Goal: Find contact information: Find contact information

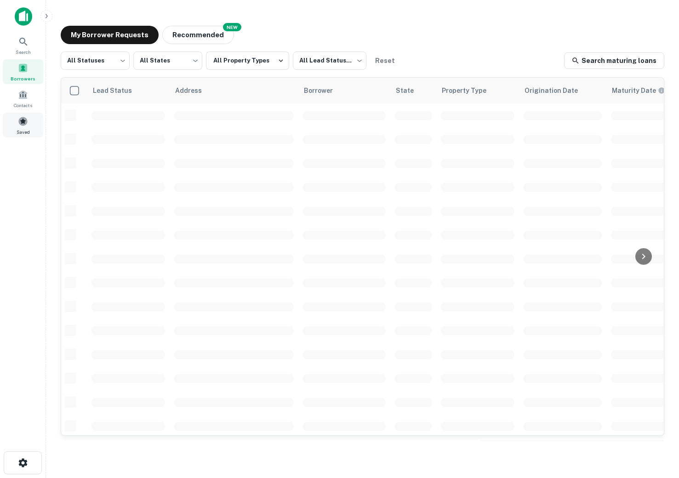
click at [27, 127] on div "Saved" at bounding box center [23, 125] width 40 height 25
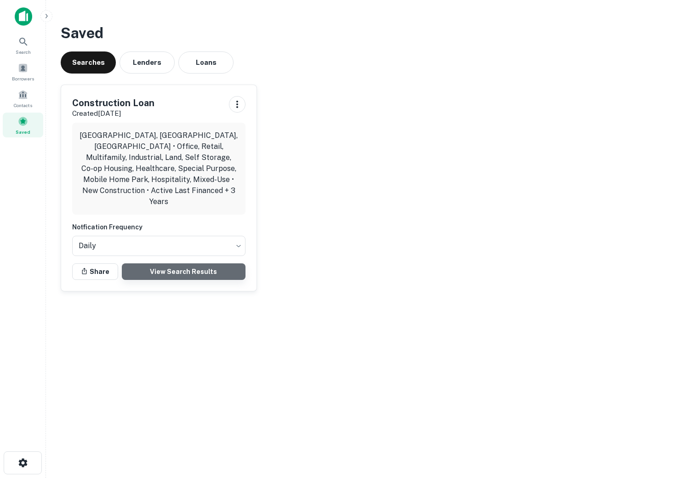
click at [184, 263] on link "View Search Results" at bounding box center [184, 271] width 124 height 17
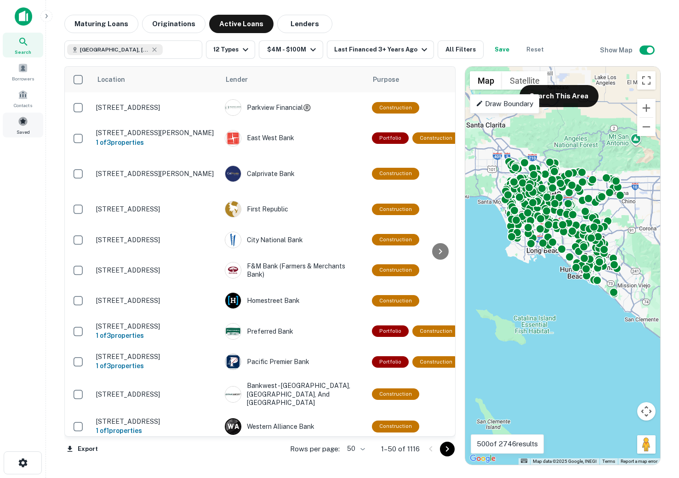
click at [26, 125] on span at bounding box center [23, 121] width 10 height 10
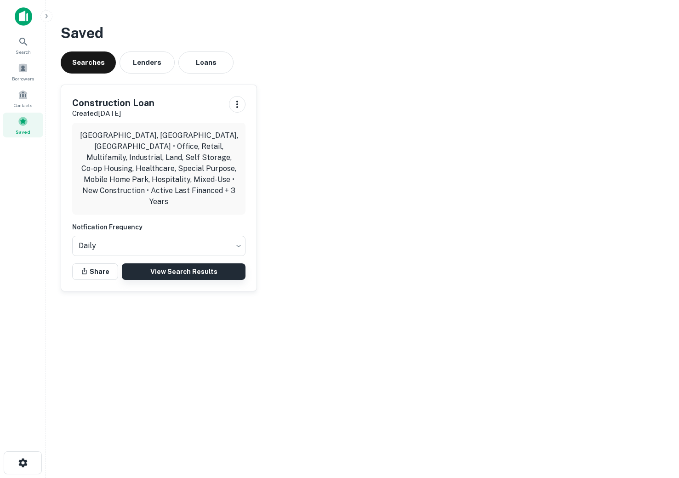
click at [211, 263] on link "View Search Results" at bounding box center [184, 271] width 124 height 17
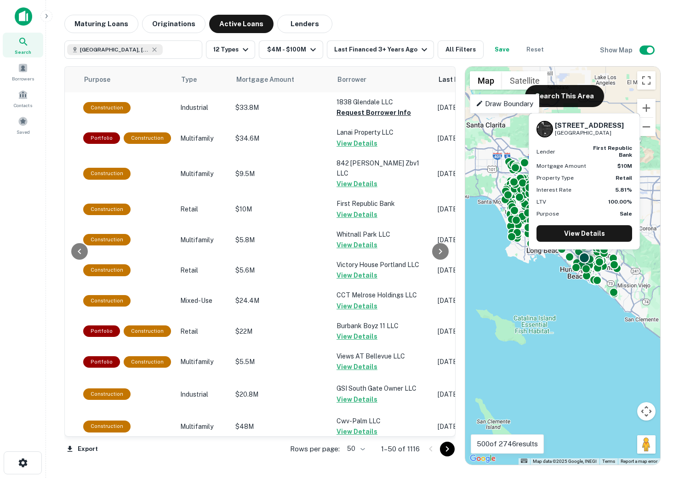
scroll to position [0, 338]
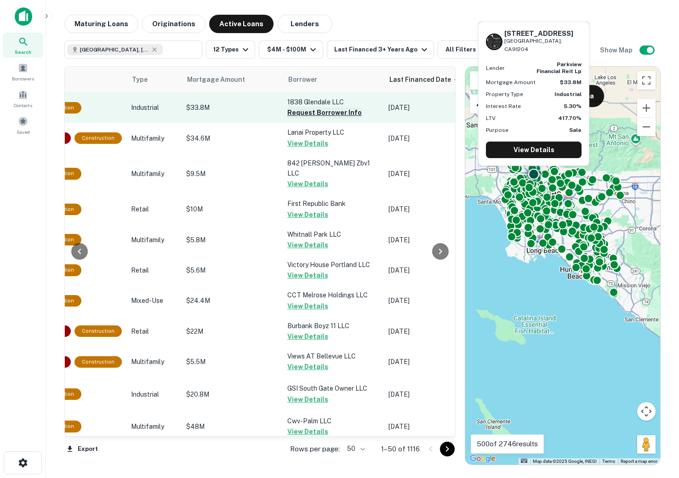
click at [301, 113] on button "Request Borrower Info" at bounding box center [324, 112] width 74 height 11
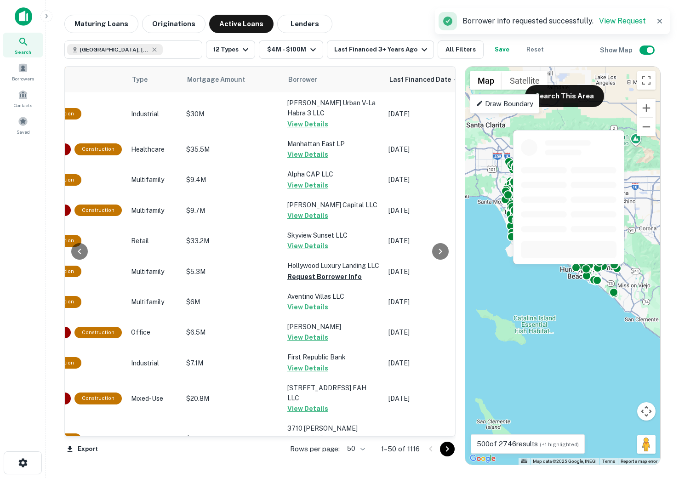
scroll to position [1279, 338]
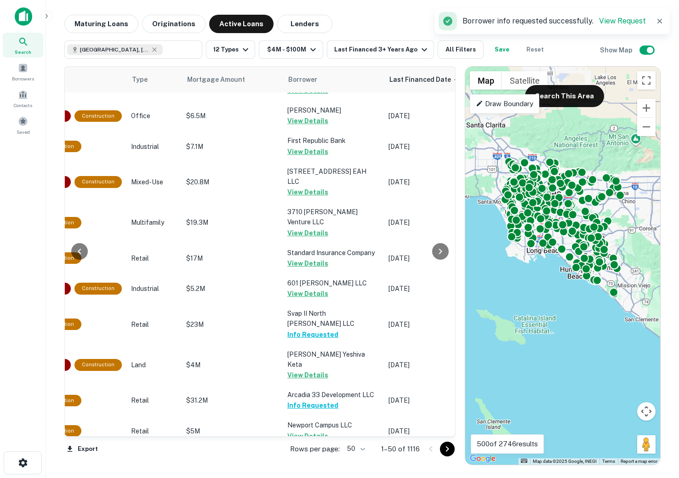
click at [354, 452] on body "Search Borrowers Contacts Saved Maturing Loans Originations Active Loans Lender…" at bounding box center [339, 239] width 679 height 478
click at [452, 47] on div at bounding box center [339, 239] width 679 height 478
click at [455, 54] on button "All Filters" at bounding box center [460, 49] width 46 height 18
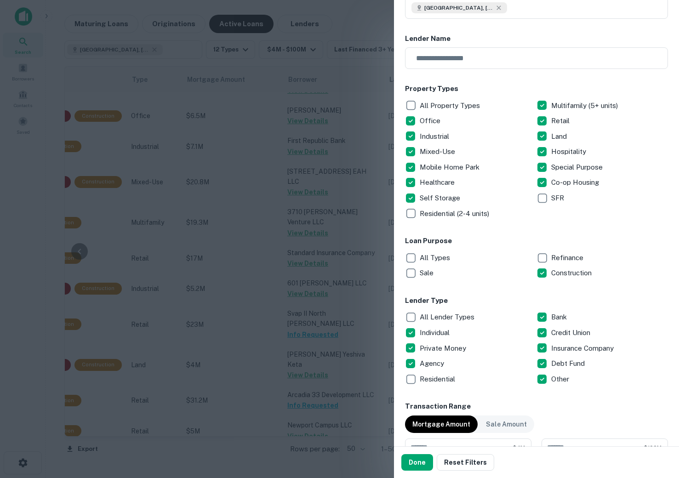
scroll to position [0, 0]
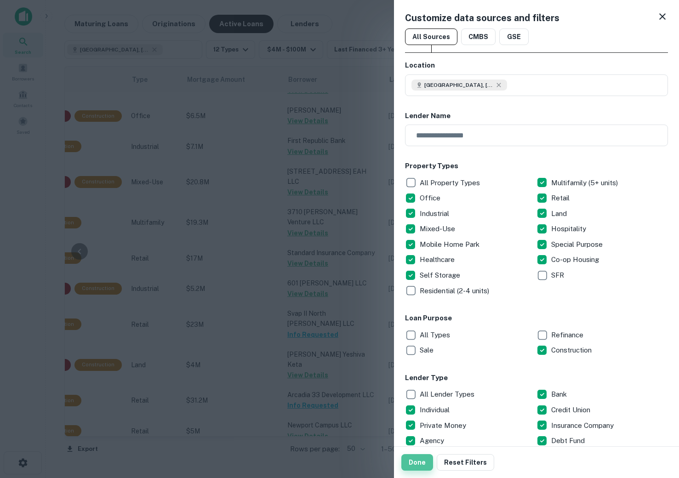
click at [418, 462] on button "Done" at bounding box center [417, 462] width 32 height 17
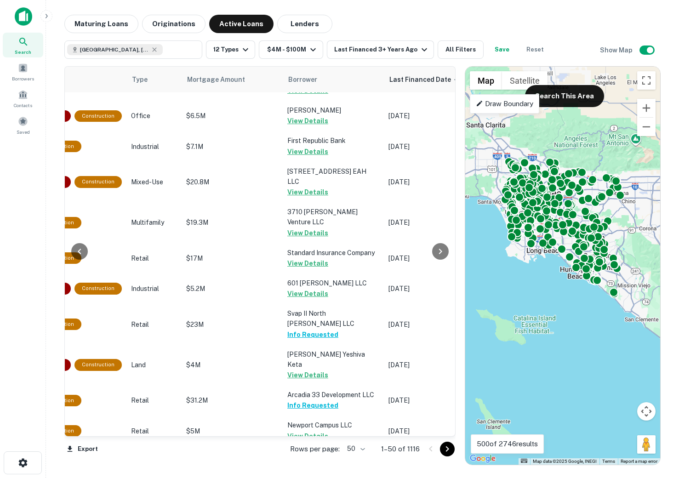
click at [358, 451] on body "Search Borrowers Contacts Saved Maturing Loans Originations Active Loans Lender…" at bounding box center [339, 239] width 679 height 478
click at [355, 454] on li "100" at bounding box center [355, 458] width 27 height 17
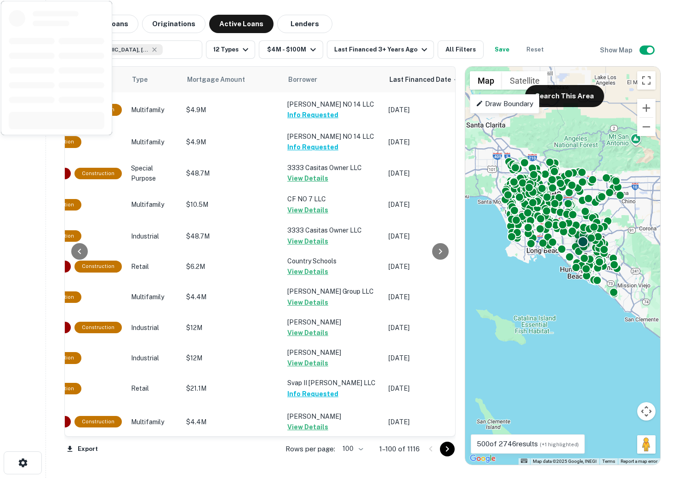
scroll to position [2890, 338]
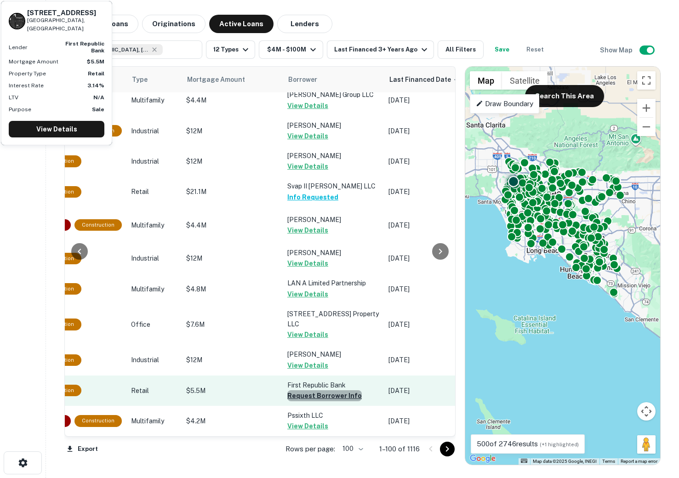
click at [323, 390] on button "Request Borrower Info" at bounding box center [324, 395] width 74 height 11
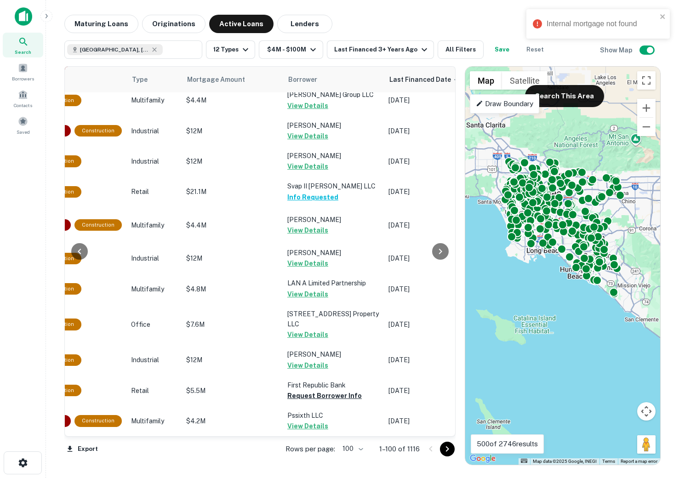
click at [447, 451] on icon "Go to next page" at bounding box center [447, 448] width 11 height 11
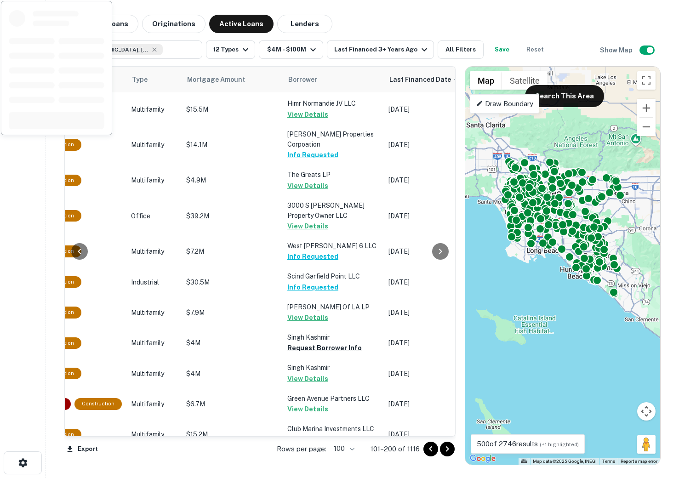
scroll to position [1506, 338]
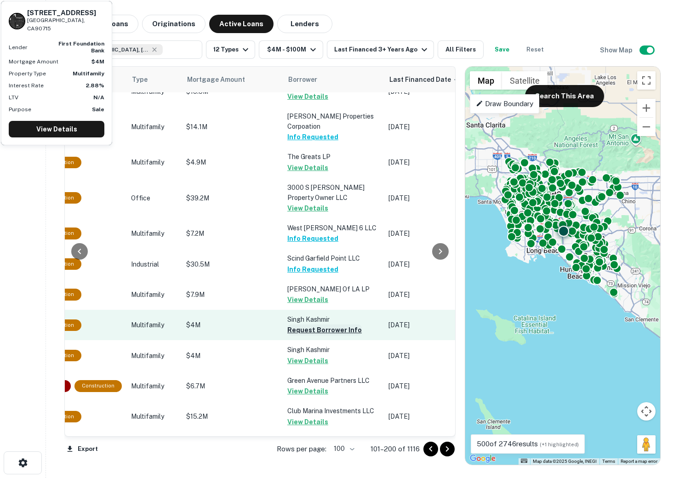
click at [314, 324] on button "Request Borrower Info" at bounding box center [324, 329] width 74 height 11
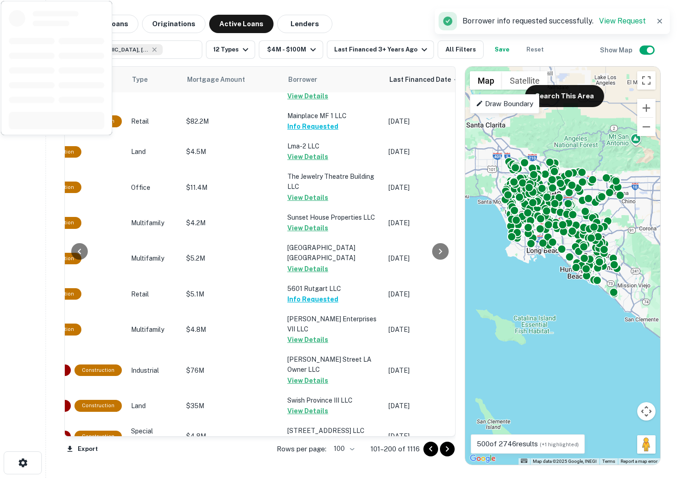
scroll to position [2834, 338]
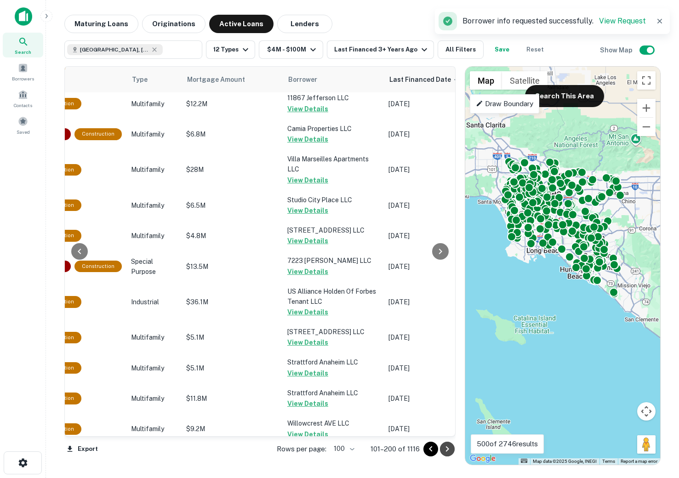
click at [449, 449] on icon "Go to next page" at bounding box center [447, 448] width 11 height 11
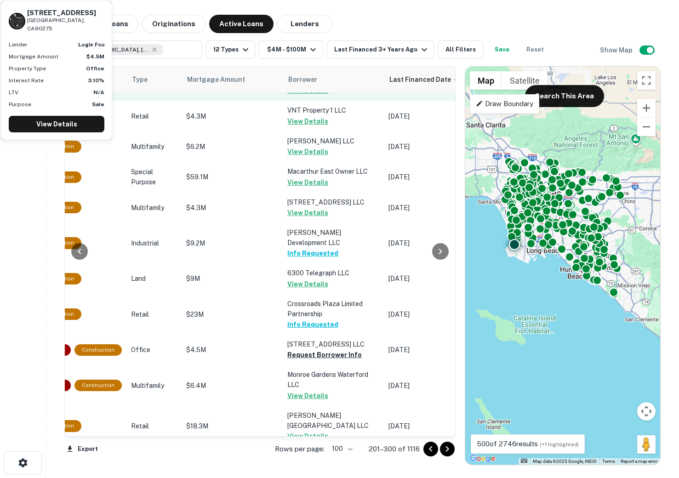
scroll to position [2242, 338]
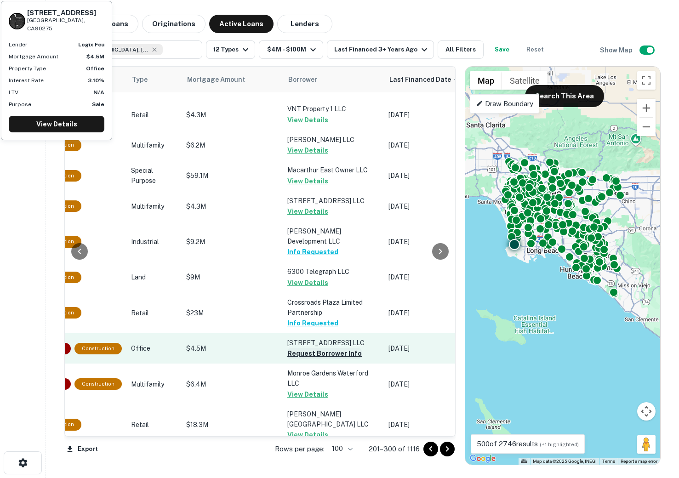
click at [308, 348] on button "Request Borrower Info" at bounding box center [324, 353] width 74 height 11
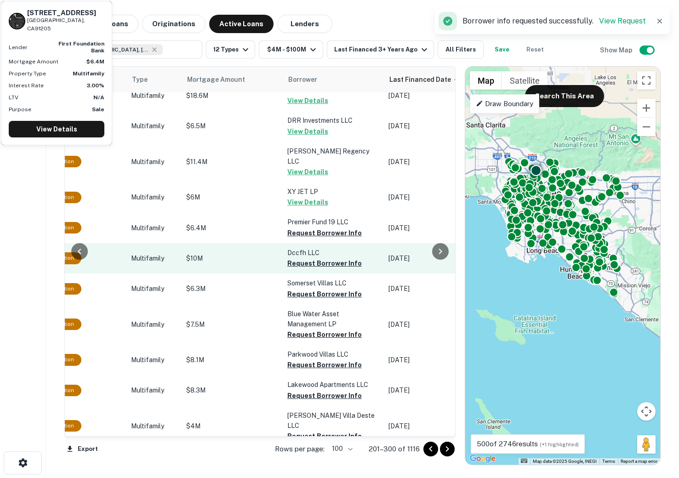
scroll to position [2678, 338]
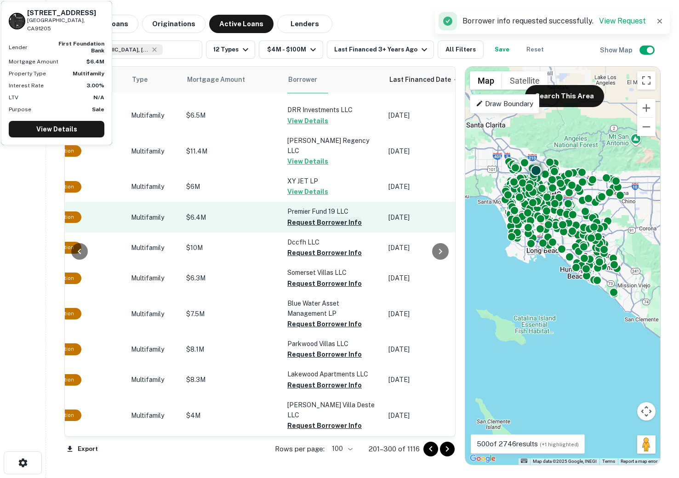
click at [298, 217] on button "Request Borrower Info" at bounding box center [324, 222] width 74 height 11
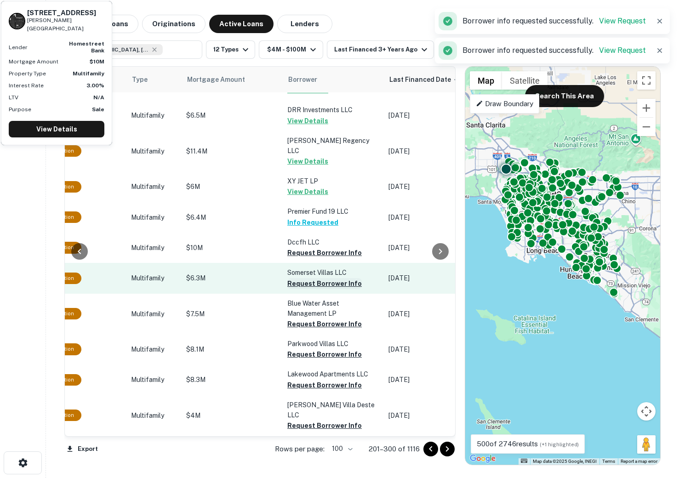
click at [297, 247] on button "Request Borrower Info" at bounding box center [324, 252] width 74 height 11
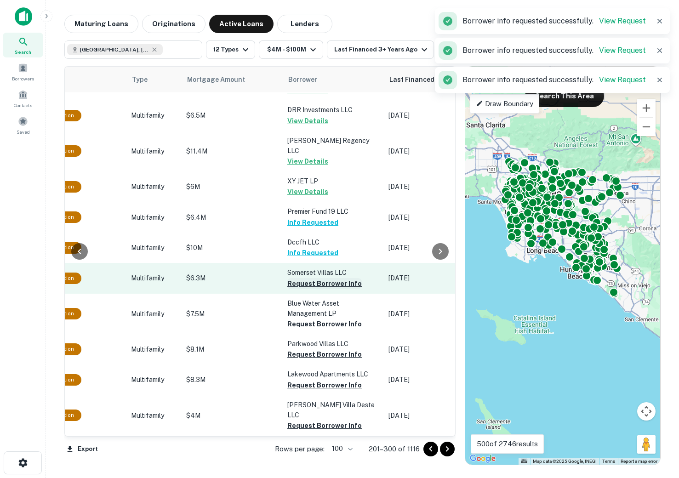
click at [297, 278] on button "Request Borrower Info" at bounding box center [324, 283] width 74 height 11
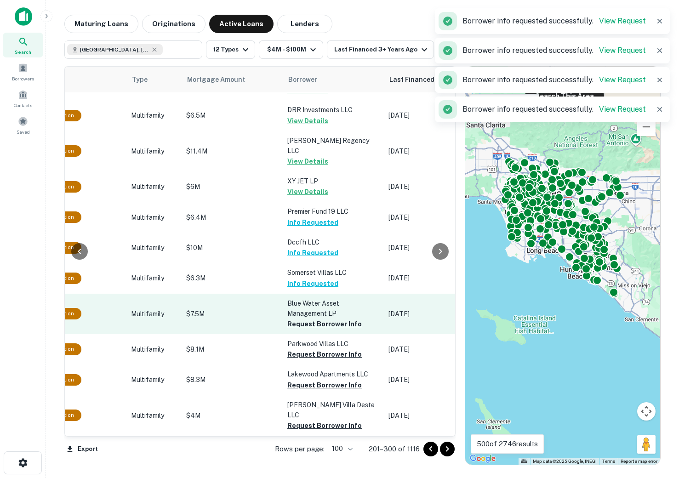
click at [300, 303] on td "Blue Water Asset Management LP Request Borrower Info" at bounding box center [333, 314] width 101 height 40
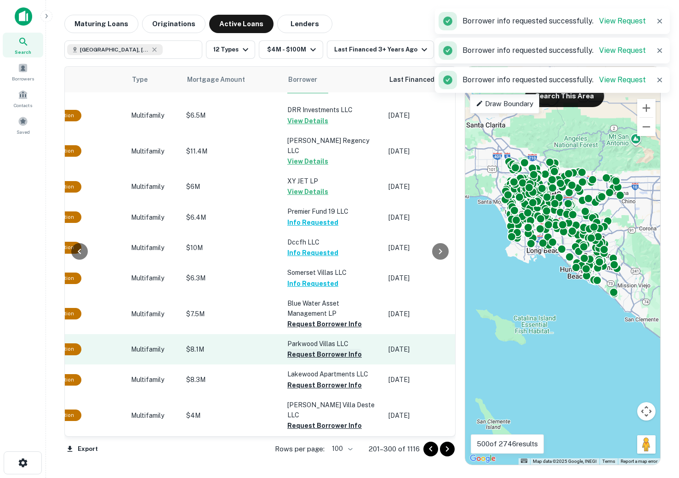
click at [300, 349] on button "Request Borrower Info" at bounding box center [324, 354] width 74 height 11
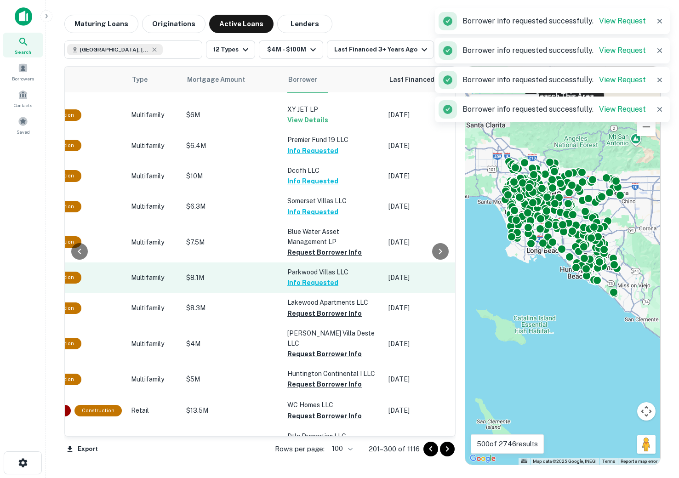
scroll to position [2752, 338]
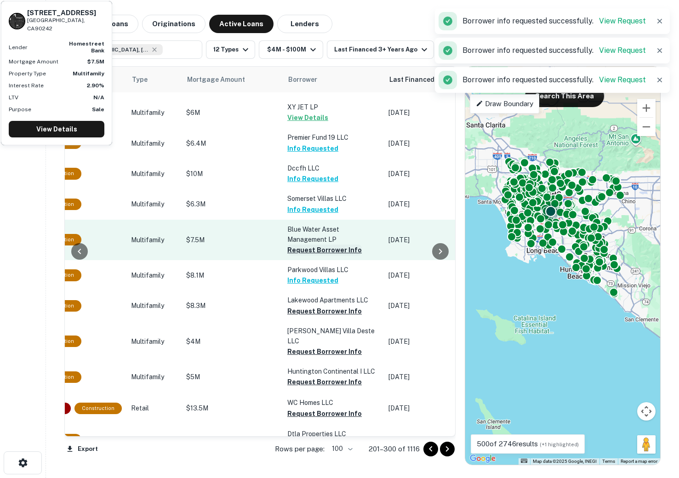
click at [300, 244] on button "Request Borrower Info" at bounding box center [324, 249] width 74 height 11
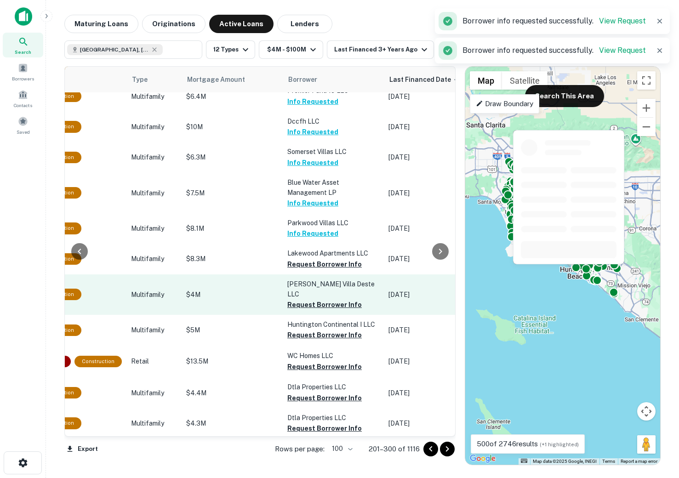
scroll to position [2799, 338]
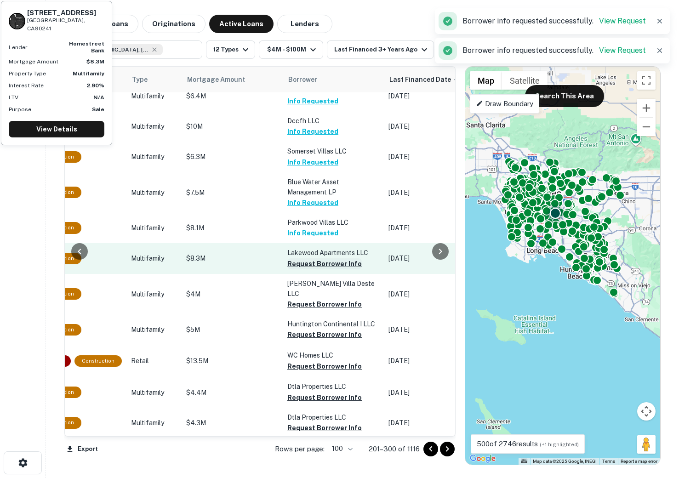
click at [306, 258] on button "Request Borrower Info" at bounding box center [324, 263] width 74 height 11
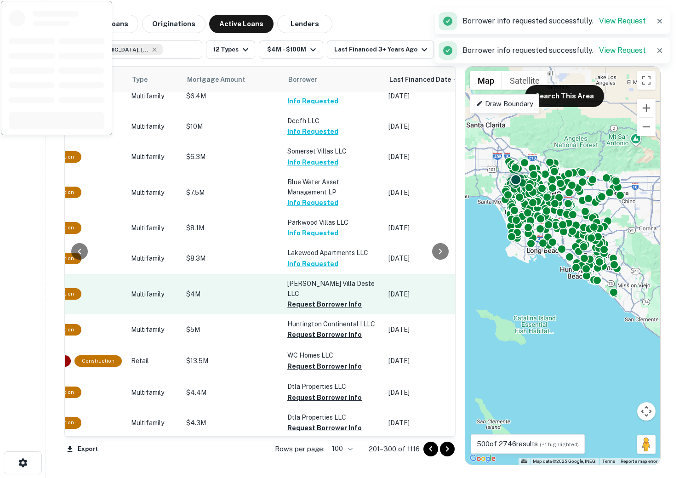
click at [302, 274] on td "Hoelscher Villa Deste LLC Request Borrower Info" at bounding box center [333, 294] width 101 height 40
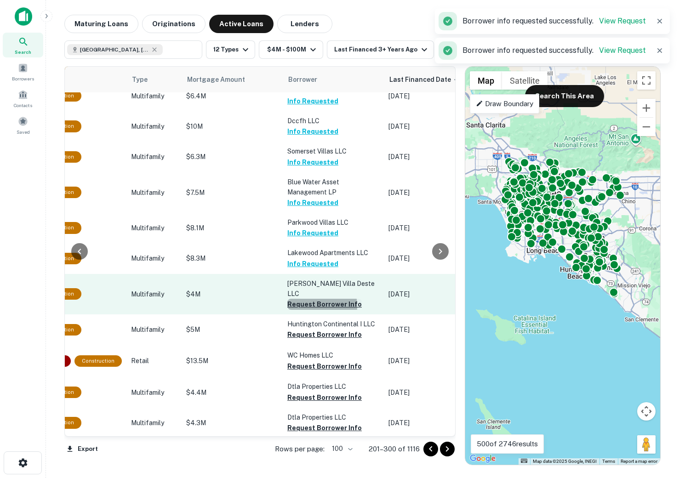
click at [302, 299] on button "Request Borrower Info" at bounding box center [324, 304] width 74 height 11
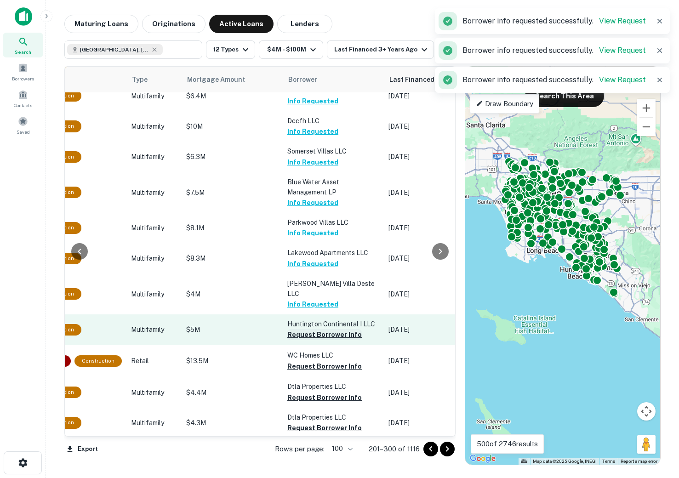
click at [301, 329] on button "Request Borrower Info" at bounding box center [324, 334] width 74 height 11
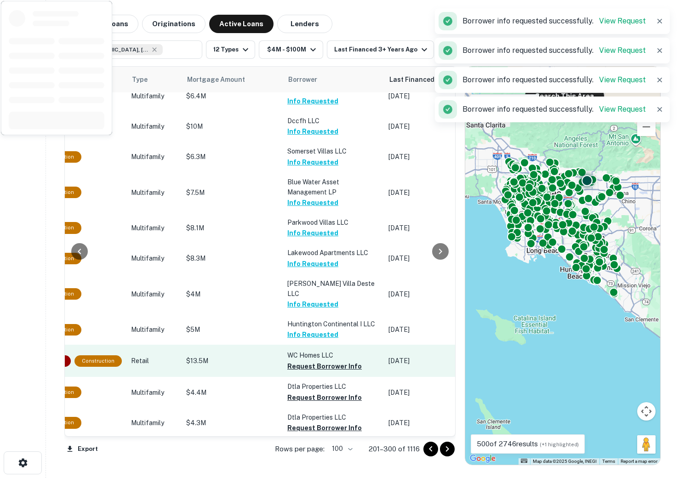
click at [300, 361] on button "Request Borrower Info" at bounding box center [324, 366] width 74 height 11
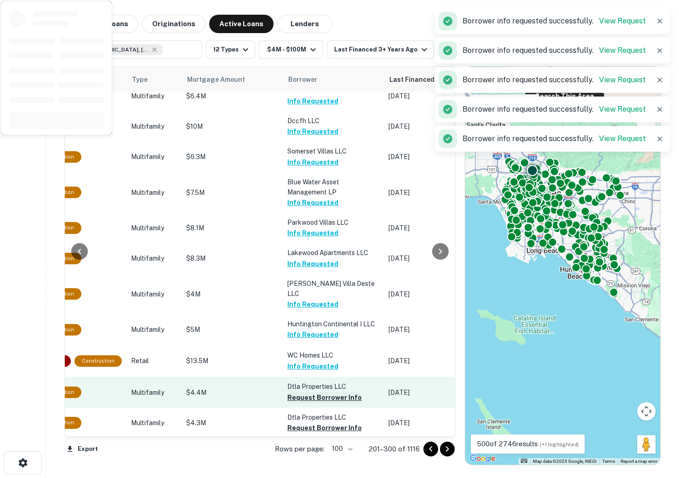
click at [299, 392] on button "Request Borrower Info" at bounding box center [324, 397] width 74 height 11
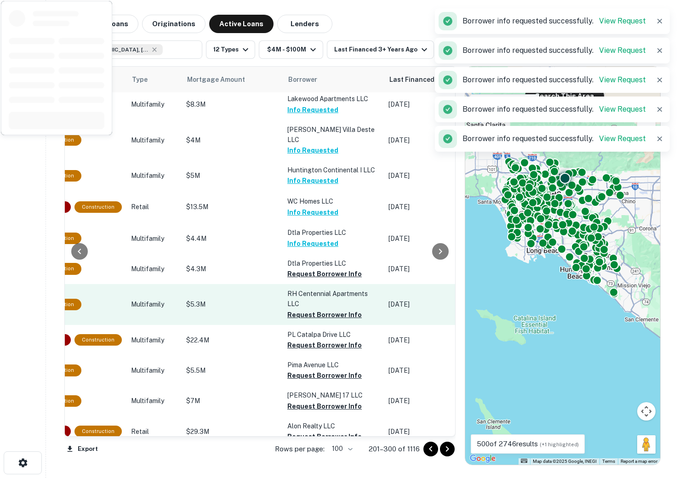
scroll to position [2968, 338]
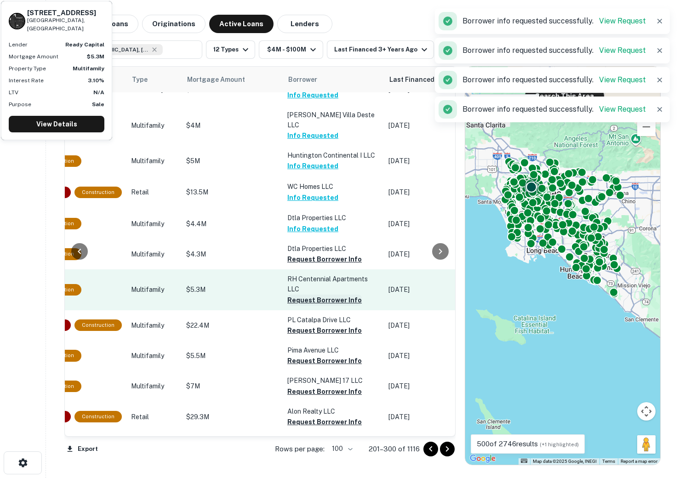
click at [296, 295] on button "Request Borrower Info" at bounding box center [324, 300] width 74 height 11
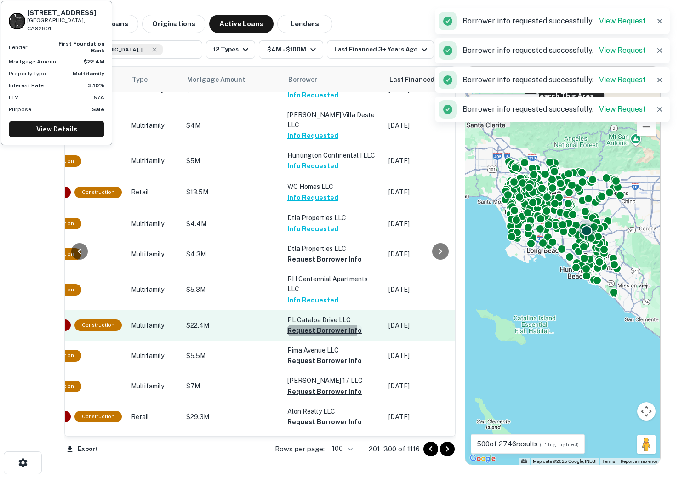
click at [296, 325] on button "Request Borrower Info" at bounding box center [324, 330] width 74 height 11
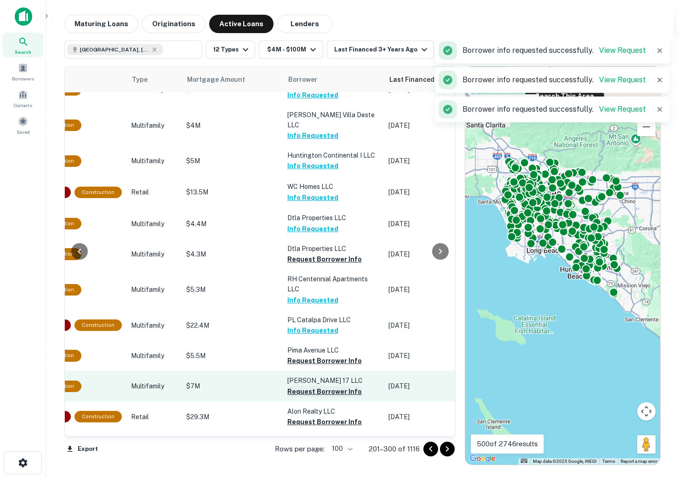
click at [296, 386] on button "Request Borrower Info" at bounding box center [324, 391] width 74 height 11
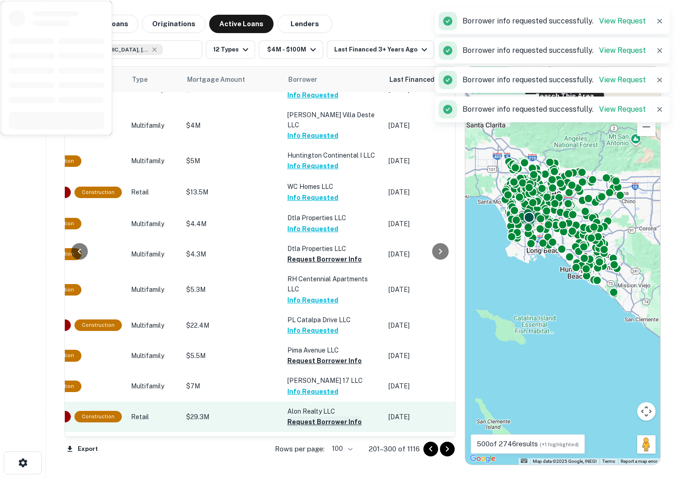
click at [299, 416] on button "Request Borrower Info" at bounding box center [324, 421] width 74 height 11
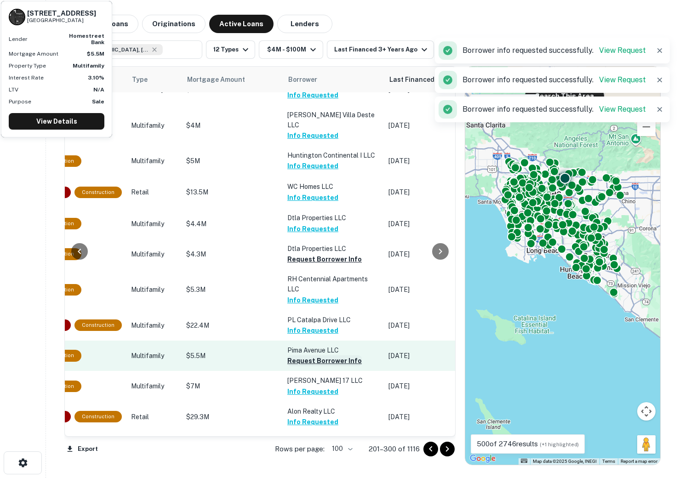
click at [303, 355] on button "Request Borrower Info" at bounding box center [324, 360] width 74 height 11
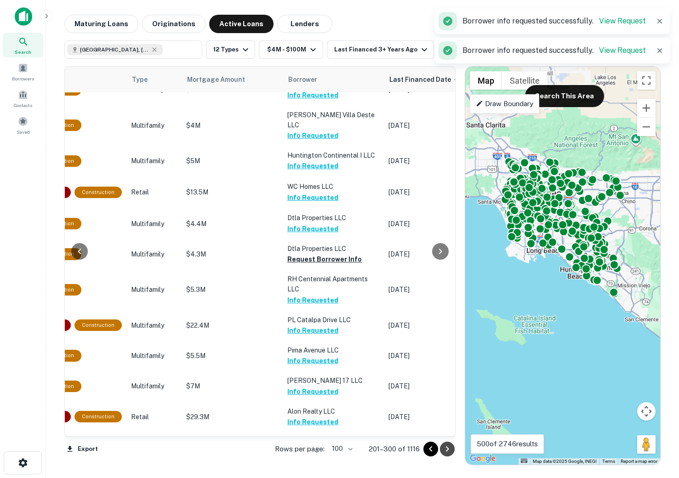
click at [445, 449] on icon "Go to next page" at bounding box center [447, 448] width 11 height 11
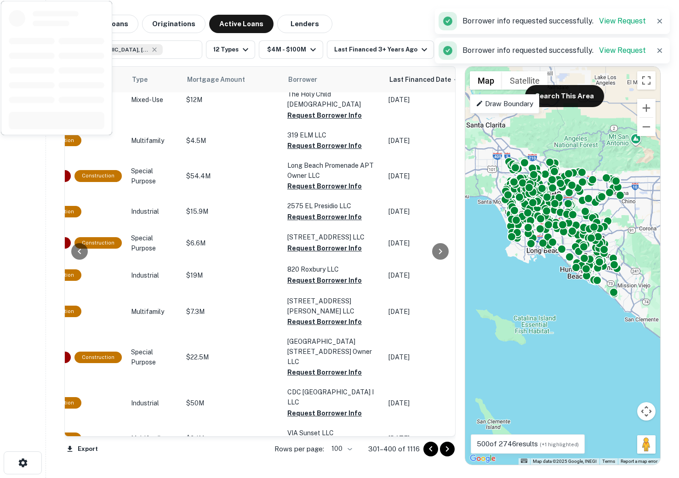
scroll to position [0, 338]
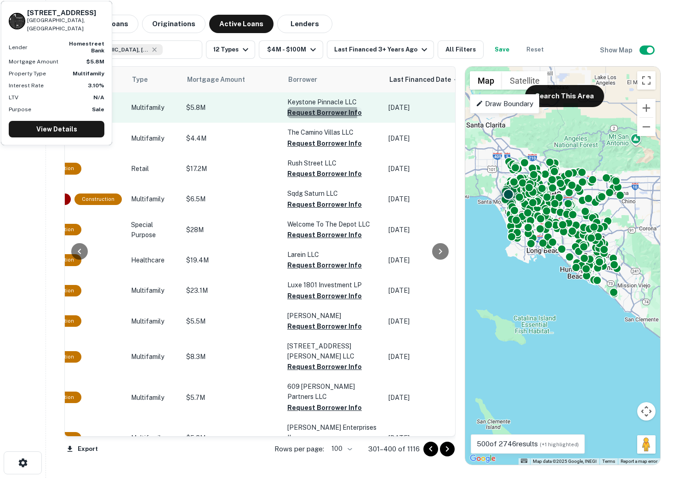
click at [296, 112] on button "Request Borrower Info" at bounding box center [324, 112] width 74 height 11
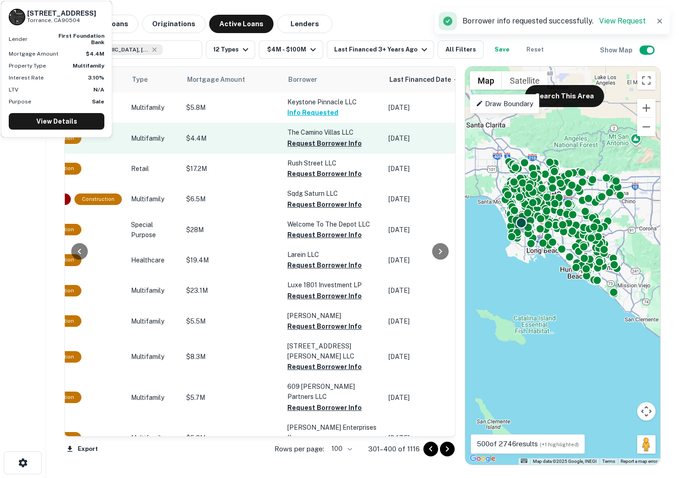
click at [297, 140] on button "Request Borrower Info" at bounding box center [324, 143] width 74 height 11
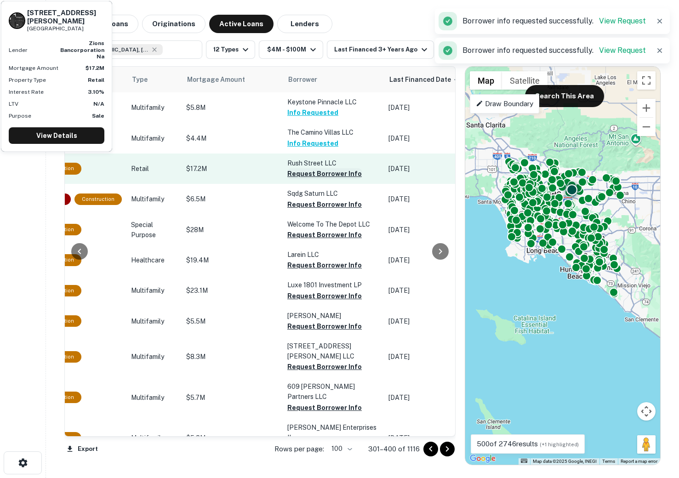
click at [296, 175] on button "Request Borrower Info" at bounding box center [324, 173] width 74 height 11
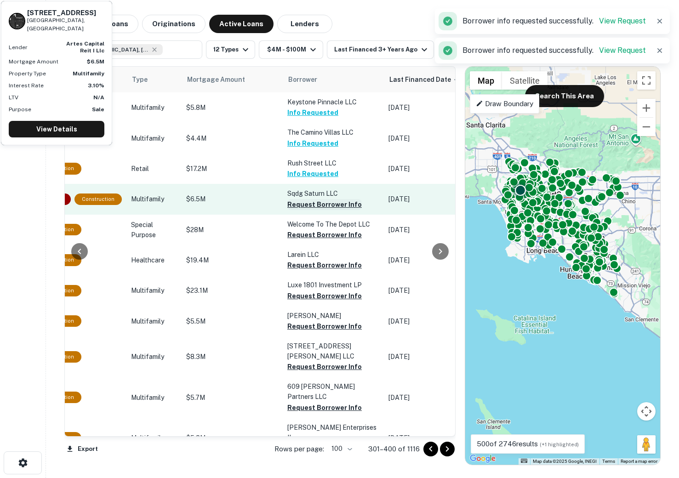
click at [295, 205] on button "Request Borrower Info" at bounding box center [324, 204] width 74 height 11
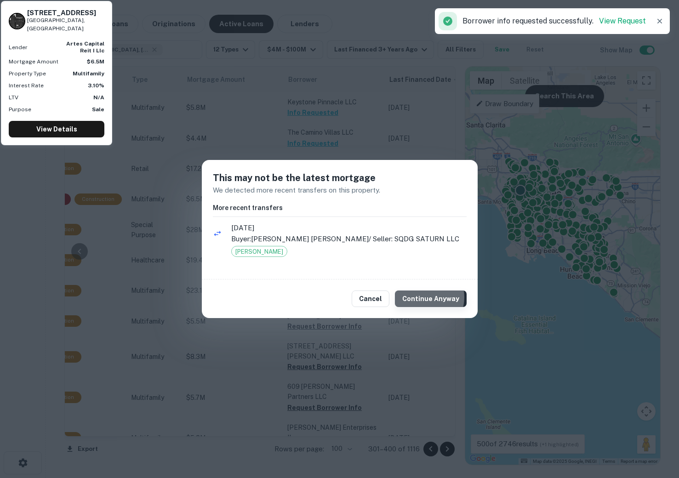
click at [424, 297] on button "Continue Anyway" at bounding box center [431, 298] width 72 height 17
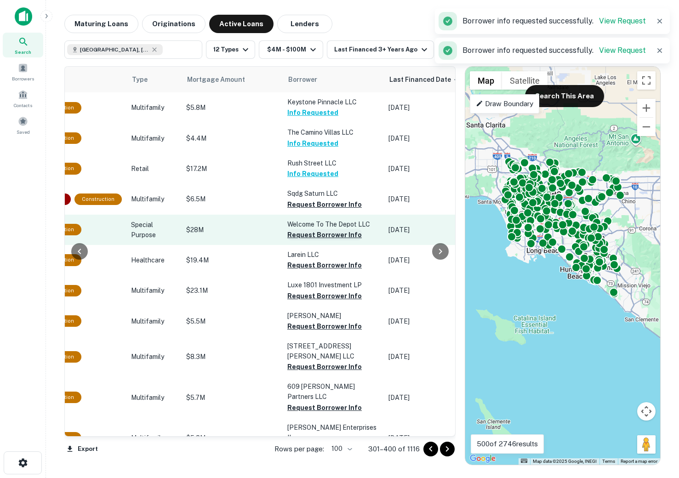
click at [309, 234] on button "Request Borrower Info" at bounding box center [324, 234] width 74 height 11
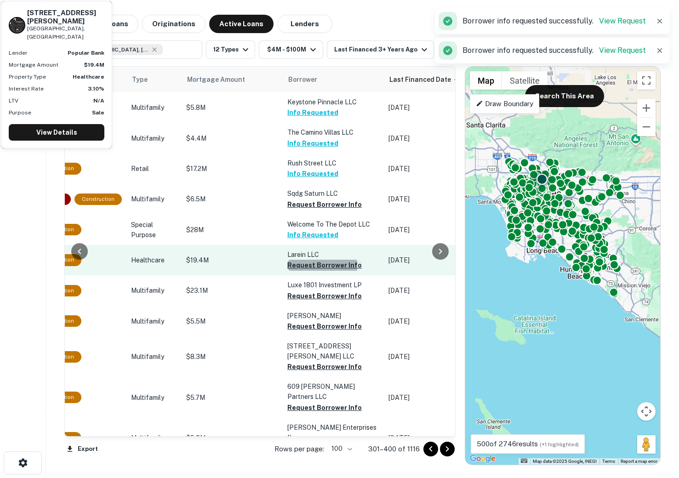
click at [306, 266] on button "Request Borrower Info" at bounding box center [324, 265] width 74 height 11
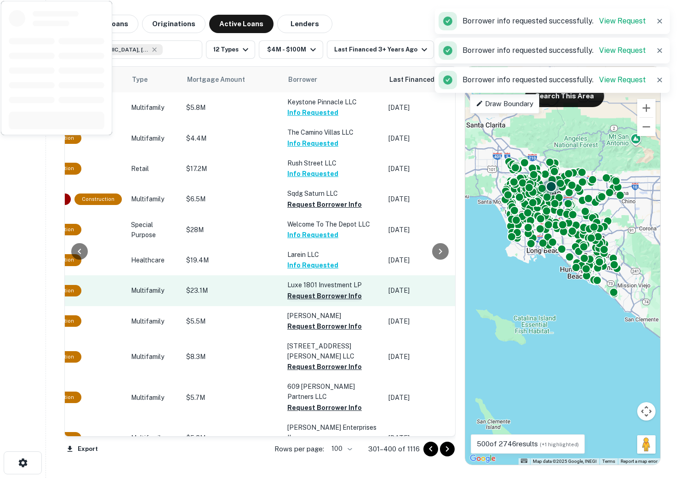
click at [308, 295] on button "Request Borrower Info" at bounding box center [324, 295] width 74 height 11
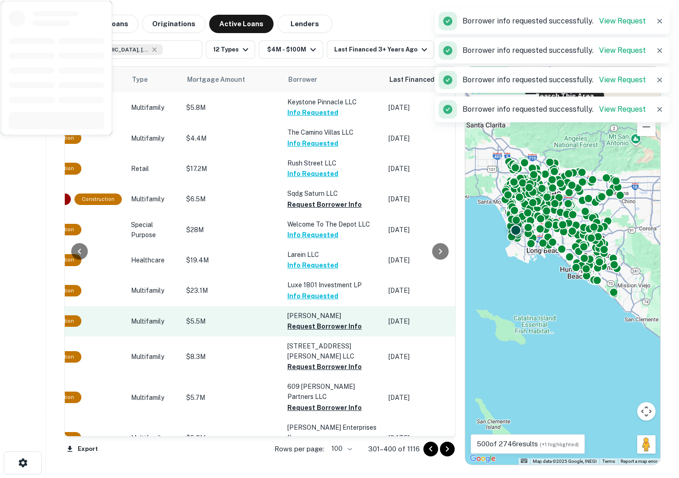
click at [307, 325] on button "Request Borrower Info" at bounding box center [324, 326] width 74 height 11
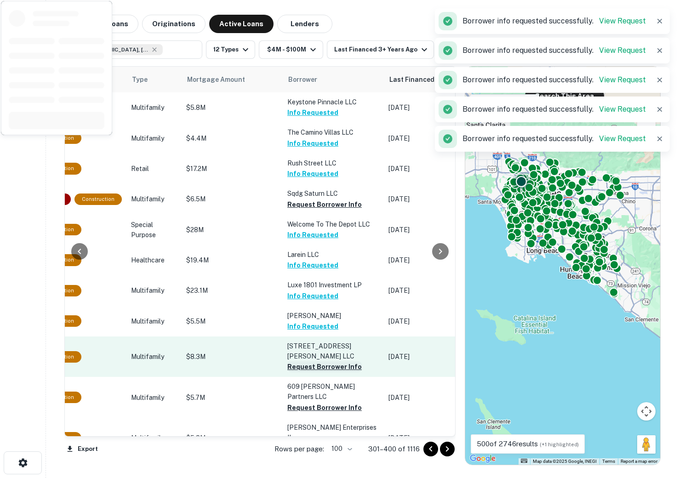
click at [307, 361] on button "Request Borrower Info" at bounding box center [324, 366] width 74 height 11
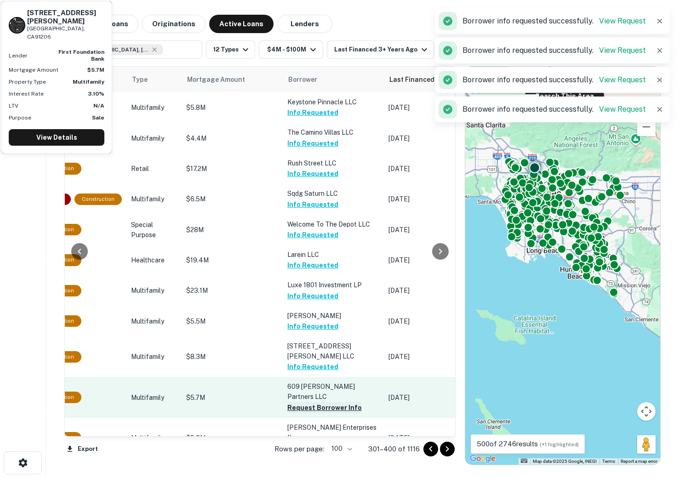
click at [306, 402] on button "Request Borrower Info" at bounding box center [324, 407] width 74 height 11
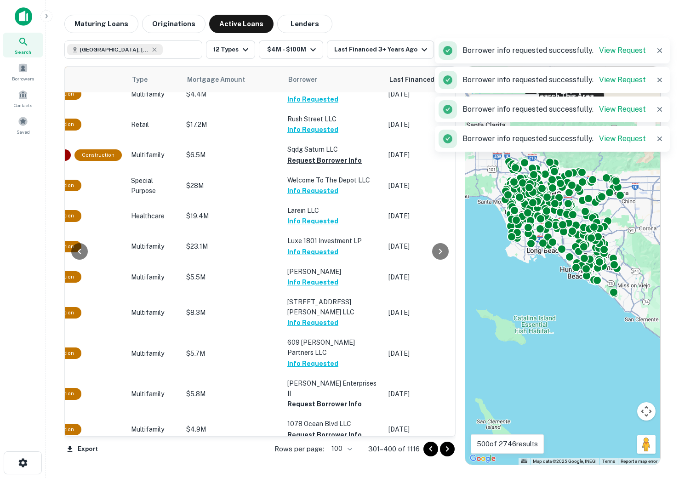
scroll to position [94, 338]
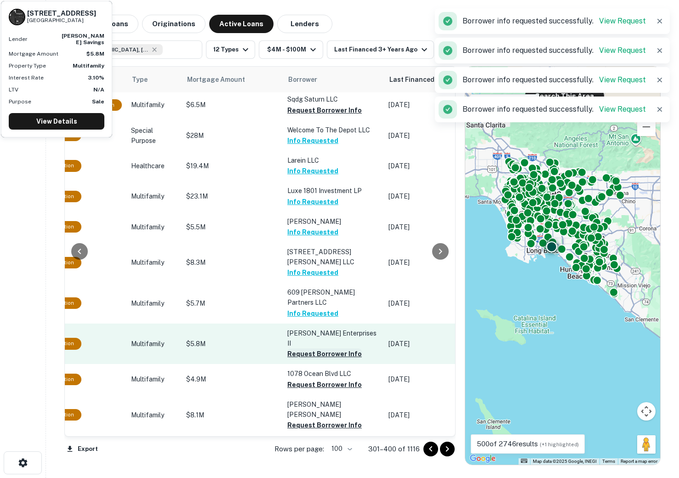
click at [293, 348] on button "Request Borrower Info" at bounding box center [324, 353] width 74 height 11
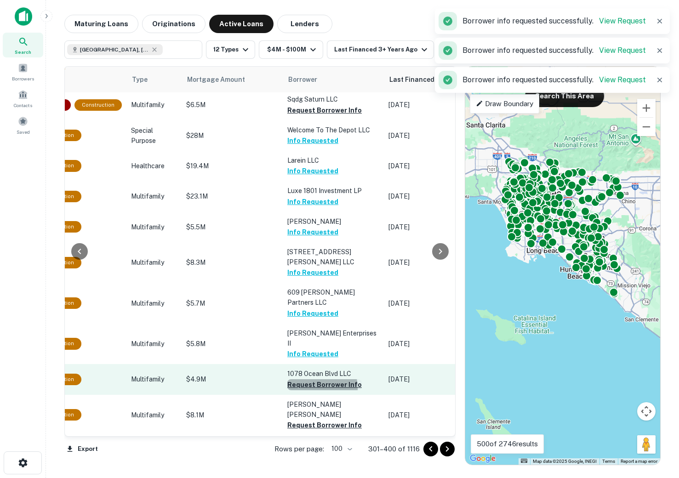
click at [300, 379] on button "Request Borrower Info" at bounding box center [324, 384] width 74 height 11
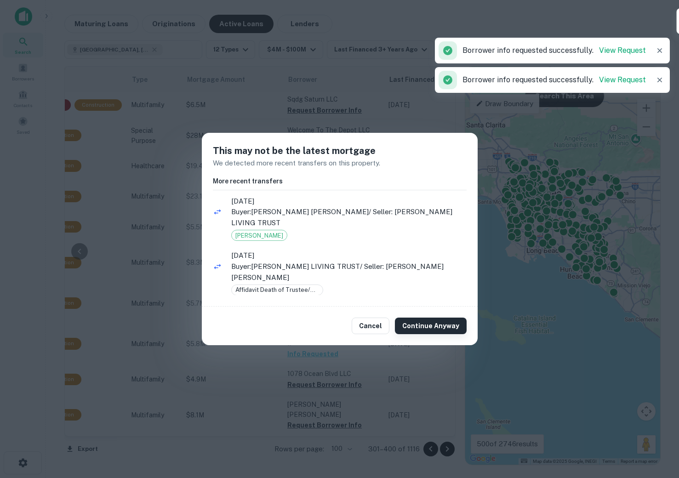
click at [427, 331] on button "Continue Anyway" at bounding box center [431, 325] width 72 height 17
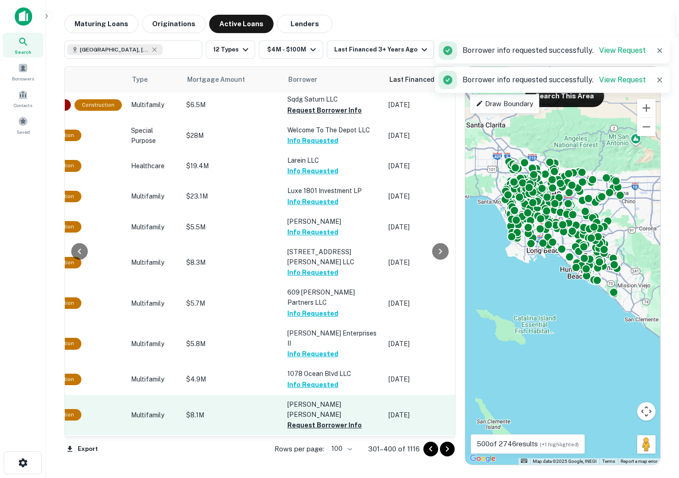
scroll to position [176, 338]
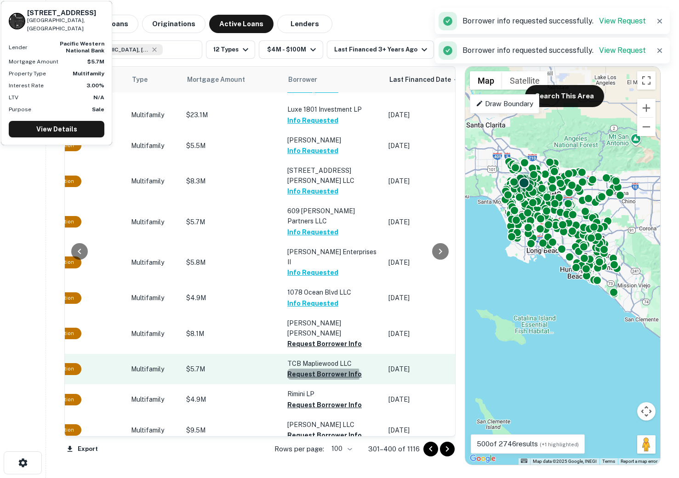
click at [318, 368] on button "Request Borrower Info" at bounding box center [324, 373] width 74 height 11
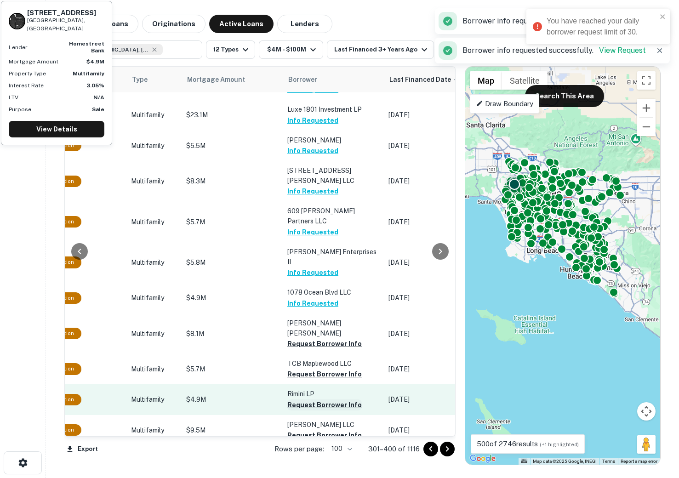
click at [310, 399] on button "Request Borrower Info" at bounding box center [324, 404] width 74 height 11
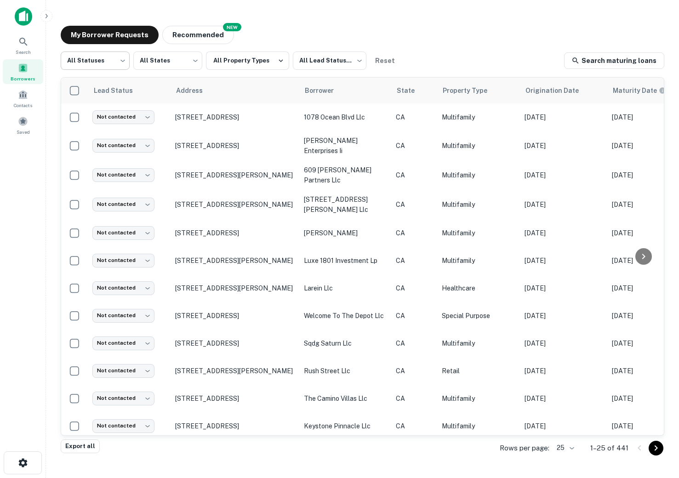
click at [120, 62] on body "Search Borrowers Contacts Saved My Borrower Requests NEW Recommended All Status…" at bounding box center [339, 239] width 679 height 478
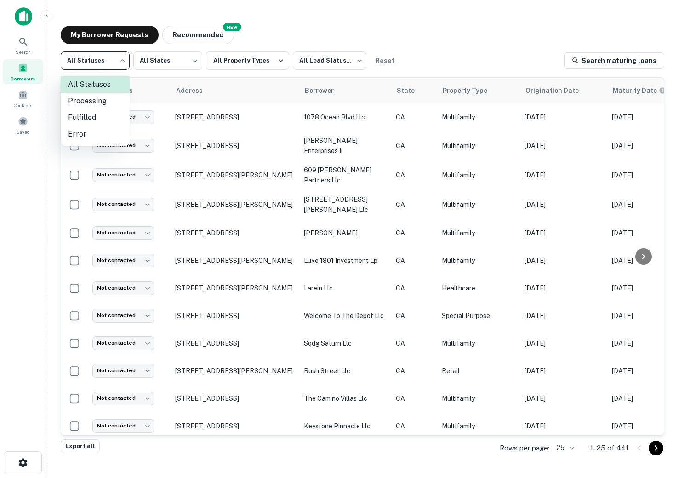
click at [83, 116] on li "Fulfilled" at bounding box center [95, 117] width 69 height 17
type input "*********"
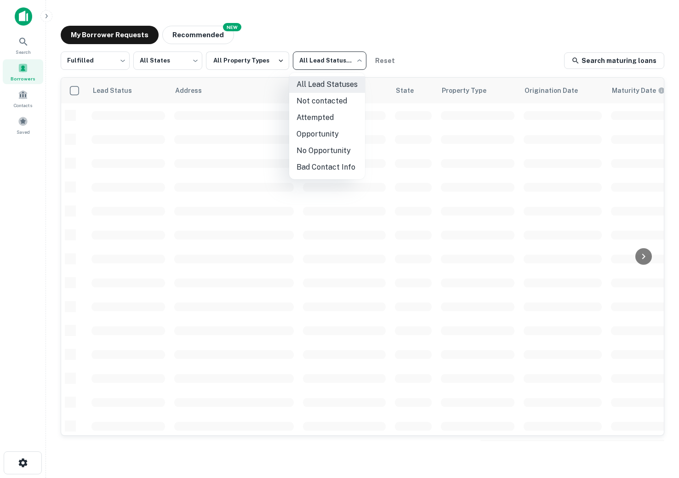
click at [318, 56] on body "Search Borrowers Contacts Saved My Borrower Requests NEW Recommended Fulfilled …" at bounding box center [339, 239] width 679 height 478
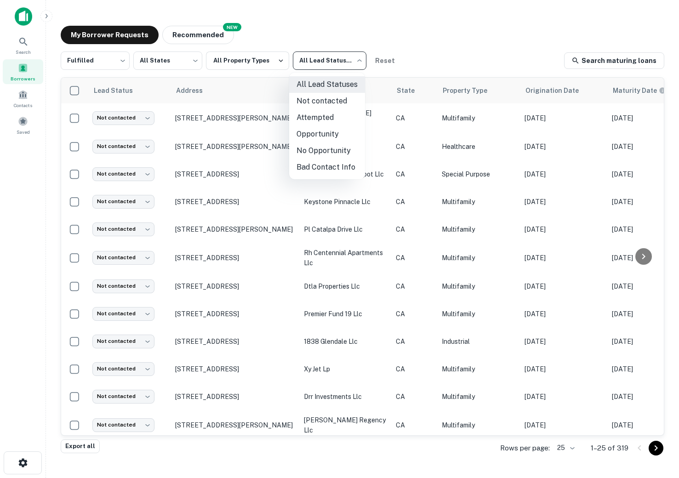
click at [307, 104] on li "Not contacted" at bounding box center [327, 101] width 76 height 17
type input "****"
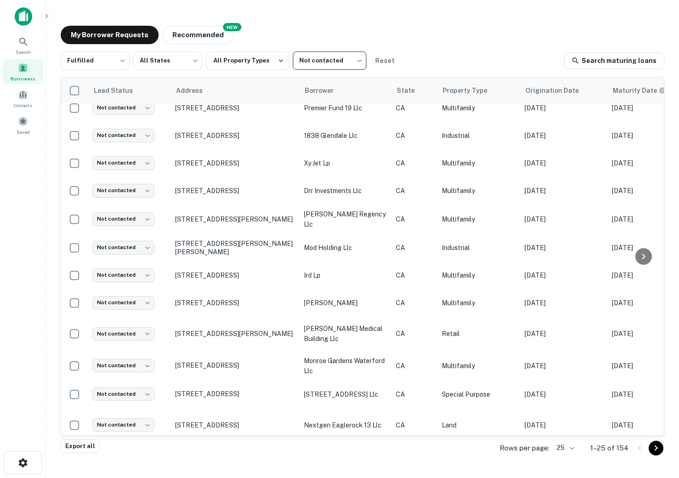
scroll to position [381, 0]
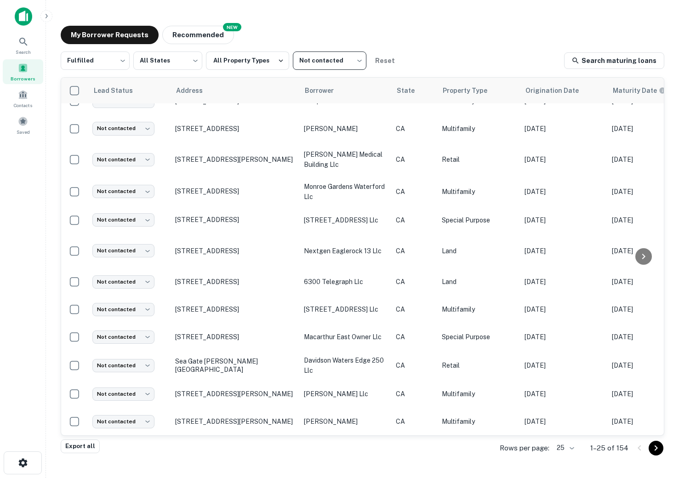
click at [571, 451] on body "Search Borrowers Contacts Saved My Borrower Requests NEW Recommended Fulfilled …" at bounding box center [339, 239] width 679 height 478
click at [567, 454] on li "1000" at bounding box center [565, 458] width 31 height 17
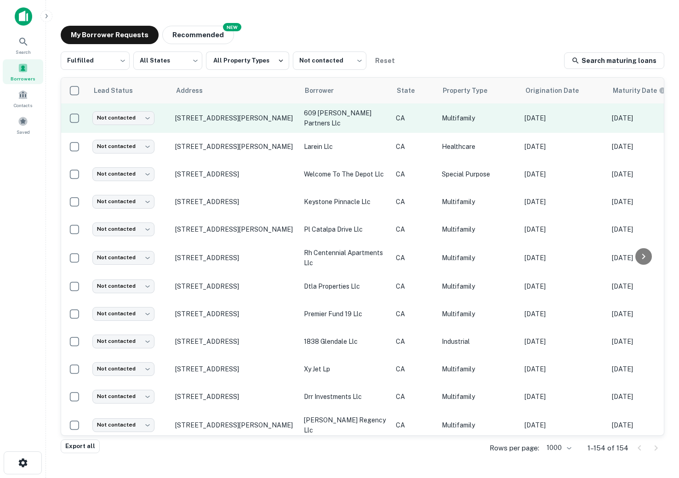
click at [161, 124] on td "Not contacted **** ​" at bounding box center [129, 117] width 83 height 29
click at [265, 115] on p "609 N Jackson St Glendale, CA91206" at bounding box center [234, 118] width 119 height 8
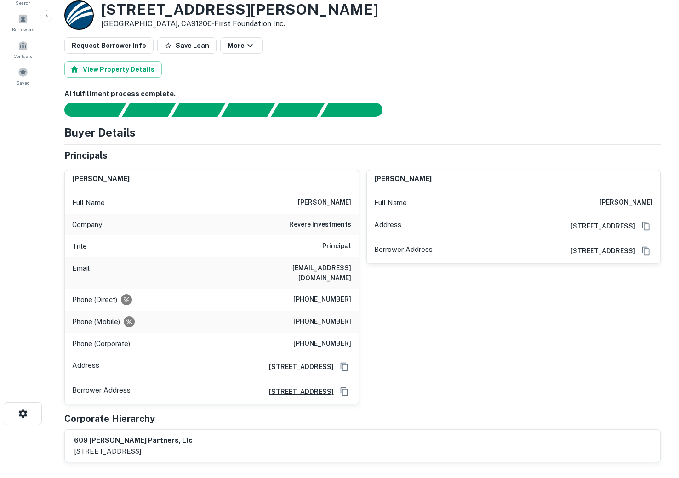
scroll to position [60, 0]
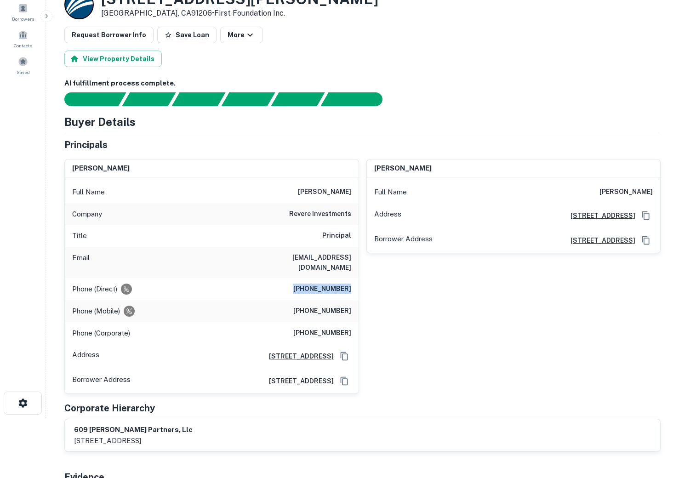
drag, startPoint x: 291, startPoint y: 278, endPoint x: 350, endPoint y: 279, distance: 58.8
click at [350, 279] on div "Phone (Direct) (310) 750-6700" at bounding box center [212, 289] width 294 height 22
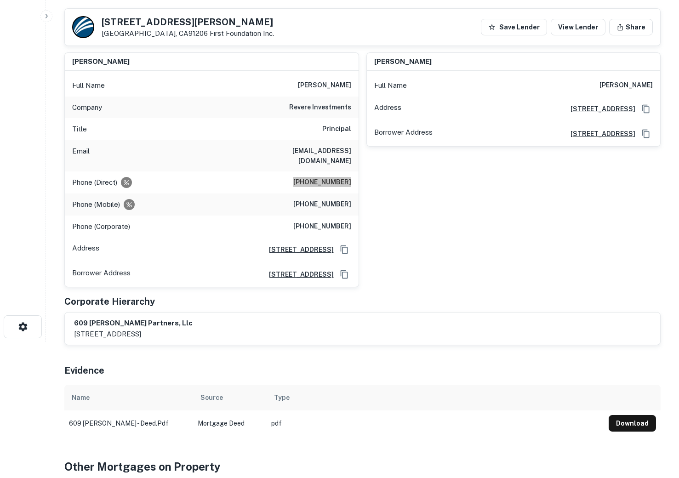
scroll to position [170, 0]
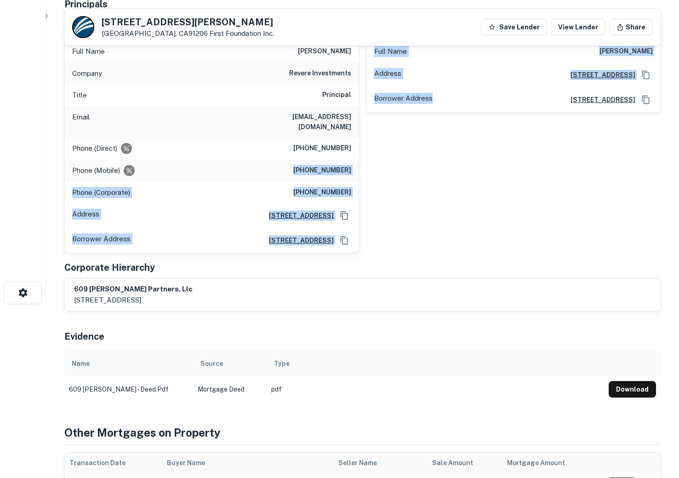
drag, startPoint x: 289, startPoint y: 153, endPoint x: 381, endPoint y: 165, distance: 92.2
click at [381, 165] on div "david jankowski Full Name david jankowski Company revere investments Title Prin…" at bounding box center [358, 132] width 603 height 243
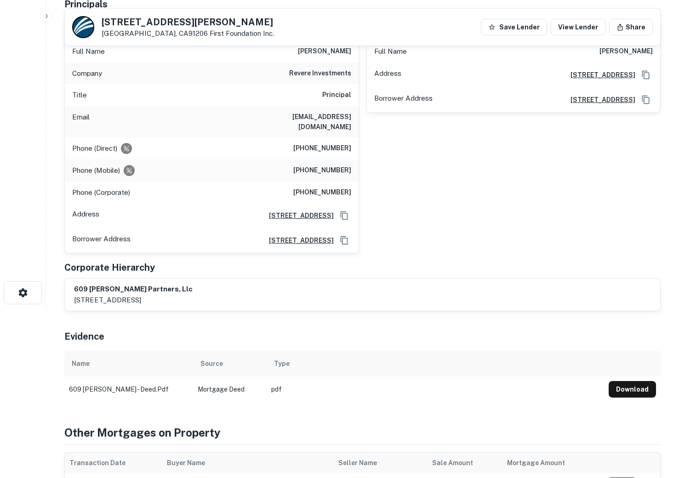
click at [365, 165] on div "mark chalfin Full Name mark chalfin Address 608 Silver Spur Road, Suite 360, Ro…" at bounding box center [510, 132] width 302 height 243
drag, startPoint x: 300, startPoint y: 162, endPoint x: 358, endPoint y: 161, distance: 57.4
click at [358, 161] on div "david jankowski Full Name david jankowski Company revere investments Title Prin…" at bounding box center [211, 135] width 295 height 235
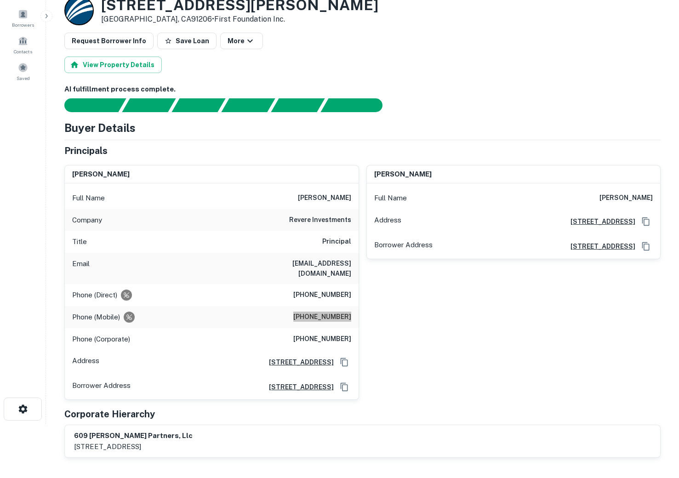
scroll to position [0, 0]
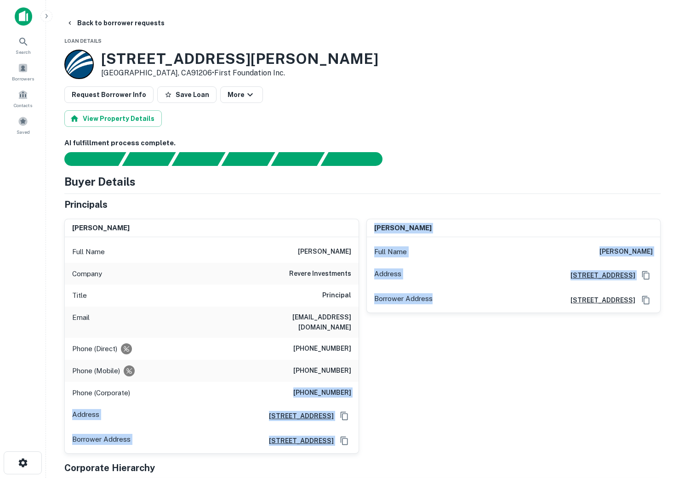
drag, startPoint x: 295, startPoint y: 382, endPoint x: 359, endPoint y: 382, distance: 64.3
click at [359, 382] on div "david jankowski Full Name david jankowski Company revere investments Title Prin…" at bounding box center [358, 332] width 603 height 243
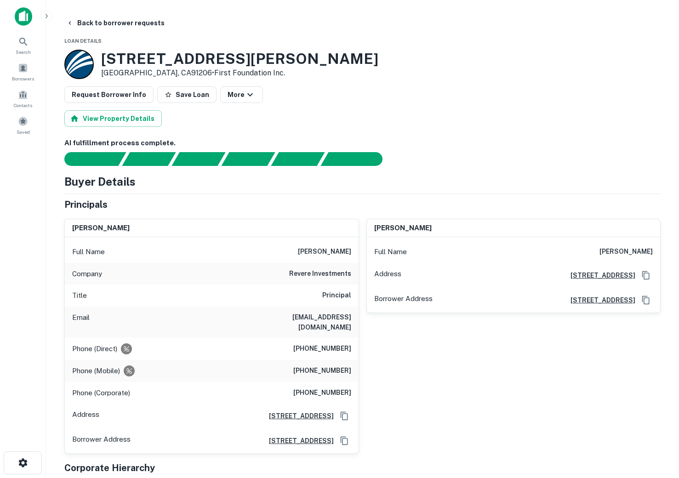
click at [332, 387] on h6 "(781) 284-9898" at bounding box center [322, 392] width 58 height 11
drag, startPoint x: 299, startPoint y: 385, endPoint x: 350, endPoint y: 383, distance: 51.5
click at [350, 383] on div "Phone (Corporate) (781) 284-9898" at bounding box center [212, 393] width 294 height 22
click at [73, 20] on icon "button" at bounding box center [69, 22] width 7 height 7
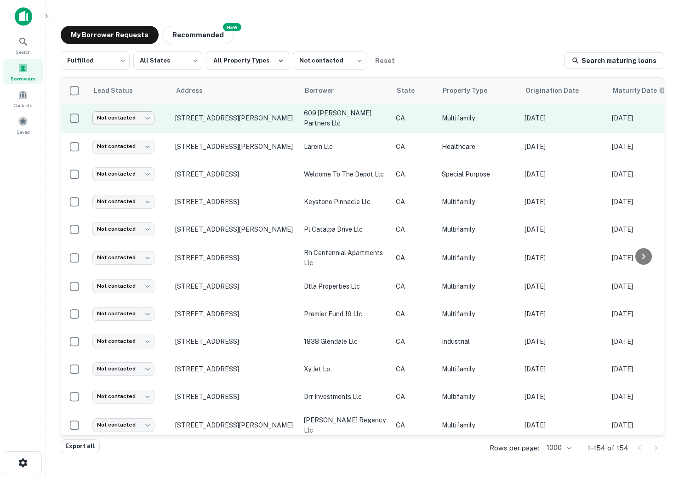
click at [123, 113] on body "Search Borrowers Contacts Saved My Borrower Requests NEW Recommended Fulfilled …" at bounding box center [339, 239] width 679 height 478
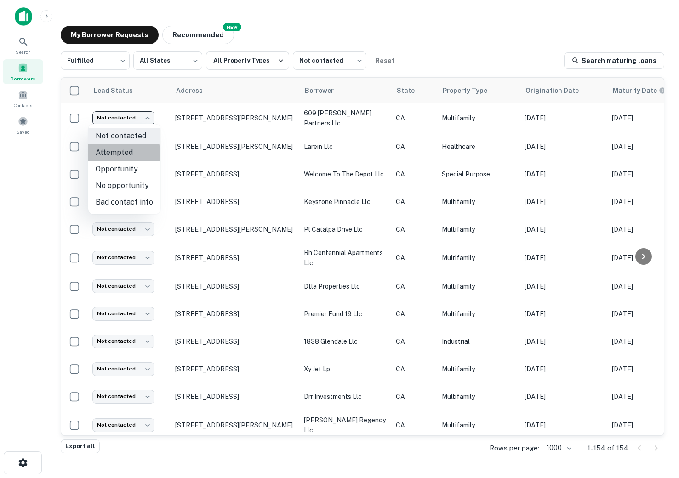
click at [100, 153] on li "Attempted" at bounding box center [124, 152] width 72 height 17
type input "*********"
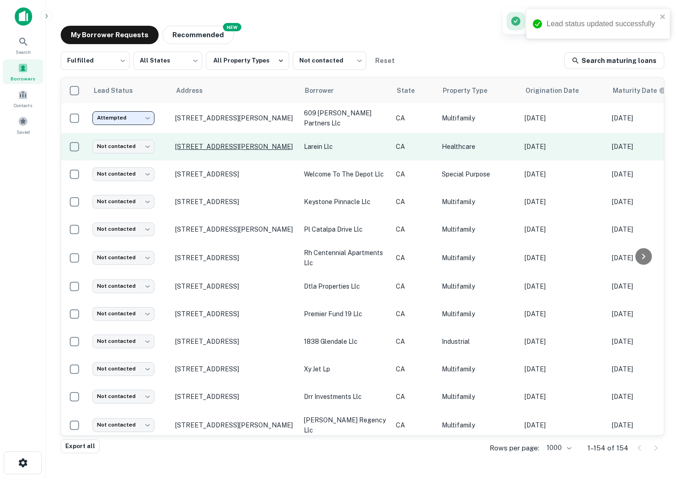
click at [197, 142] on p "4541 N Figueroa St Los Angeles, CA90065" at bounding box center [234, 146] width 119 height 8
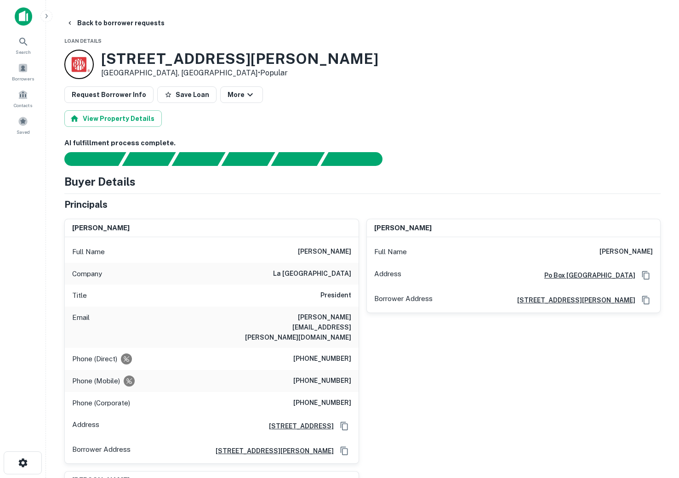
scroll to position [16, 0]
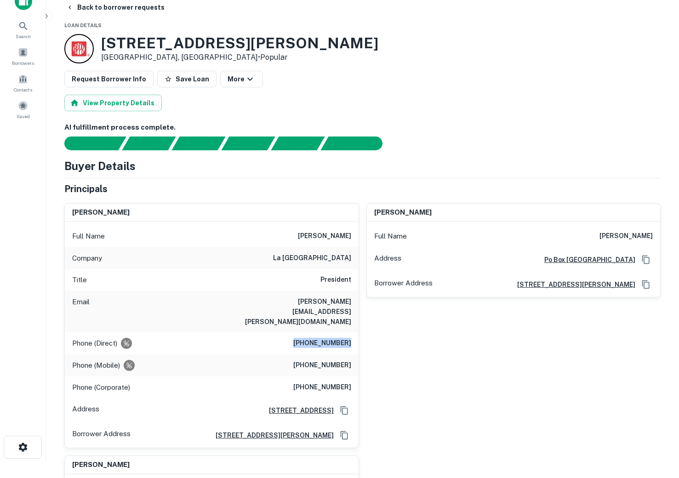
drag, startPoint x: 299, startPoint y: 323, endPoint x: 352, endPoint y: 323, distance: 53.3
click at [352, 332] on div "Phone (Direct) (213) 989-6100" at bounding box center [212, 343] width 294 height 22
click at [332, 179] on div "Buyer Details Principals vicki a. rollins Full Name vicki a. rollins Company la…" at bounding box center [362, 383] width 596 height 450
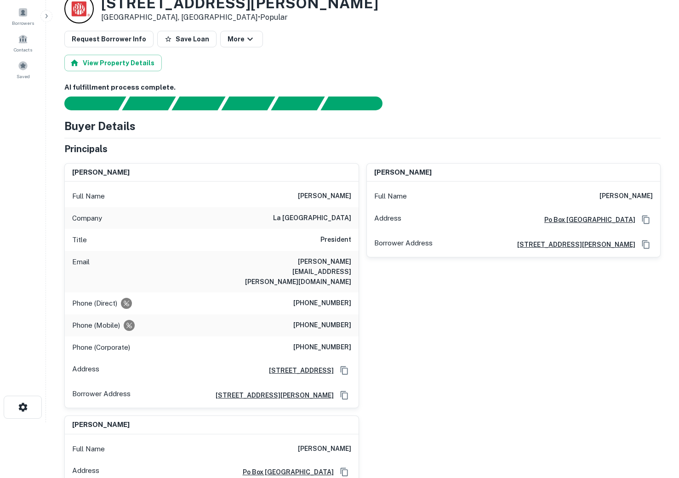
scroll to position [57, 0]
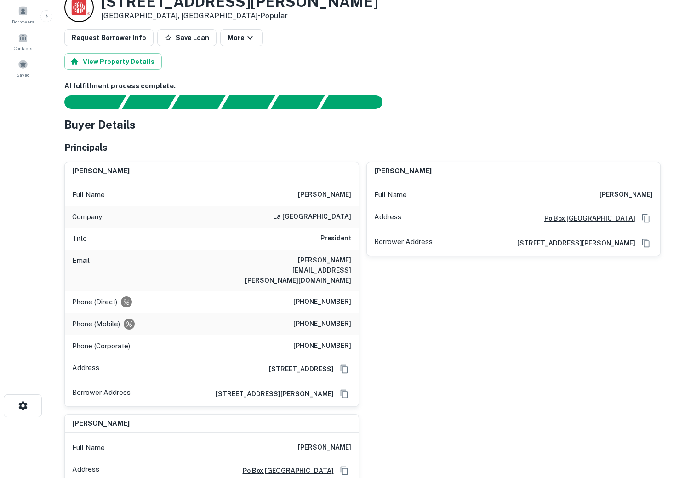
drag, startPoint x: 312, startPoint y: 308, endPoint x: 307, endPoint y: 308, distance: 5.5
click at [311, 318] on h6 "(714) 323-8270" at bounding box center [322, 323] width 58 height 11
click at [306, 318] on h6 "(714) 323-8270" at bounding box center [322, 323] width 58 height 11
drag, startPoint x: 341, startPoint y: 306, endPoint x: 350, endPoint y: 306, distance: 8.7
click at [351, 313] on div "Phone (Mobile) (714) 323-8270" at bounding box center [212, 324] width 294 height 22
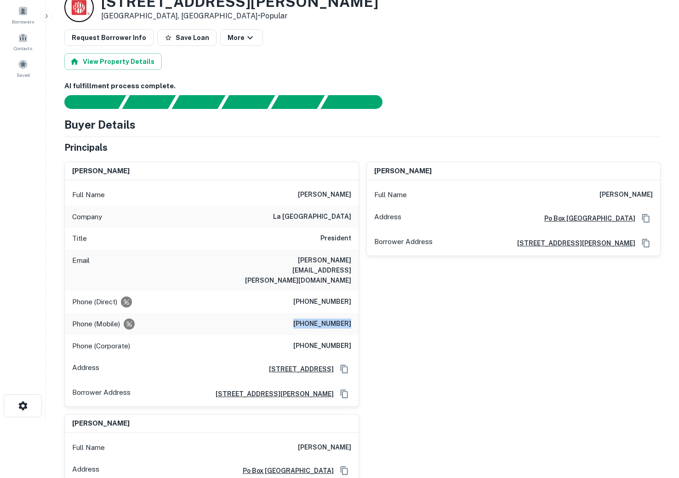
drag, startPoint x: 353, startPoint y: 305, endPoint x: 286, endPoint y: 306, distance: 67.5
click at [286, 313] on div "Phone (Mobile) (714) 323-8270" at bounding box center [212, 324] width 294 height 22
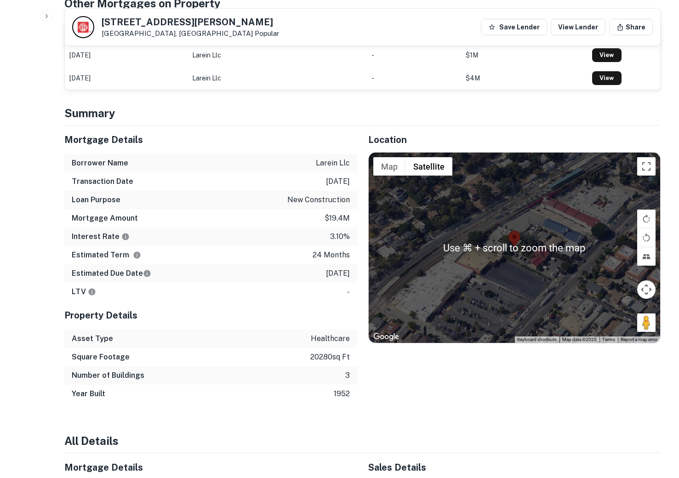
scroll to position [625, 0]
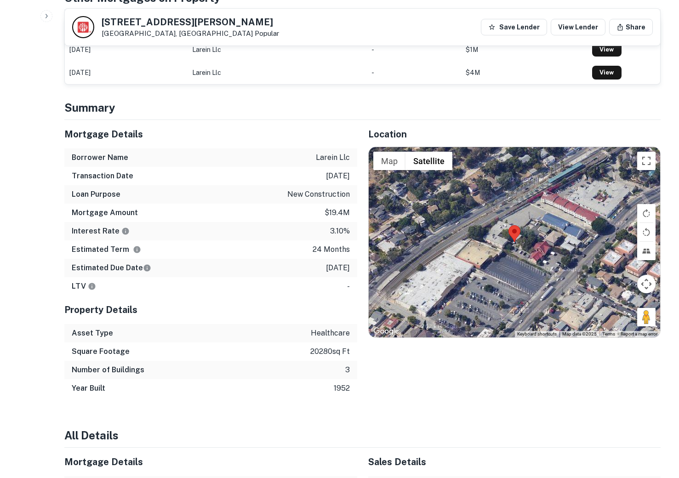
drag, startPoint x: 61, startPoint y: 118, endPoint x: 348, endPoint y: 251, distance: 317.0
click at [348, 251] on div "Mortgage Details Borrower Name larein llc Transaction Date 5/3/2021 Loan Purpos…" at bounding box center [205, 259] width 304 height 278
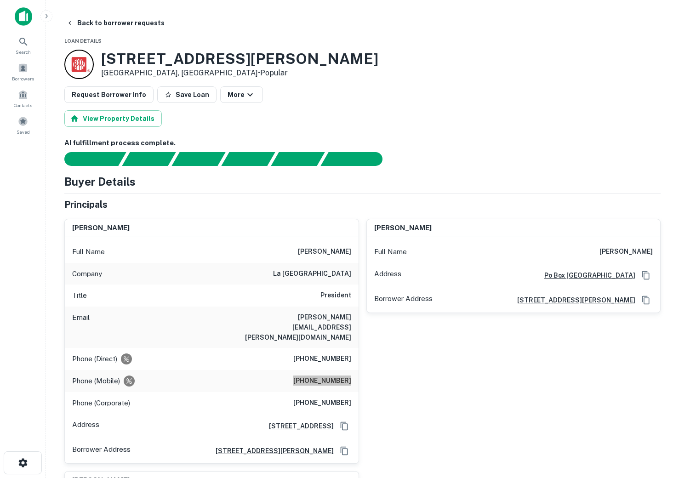
scroll to position [134, 0]
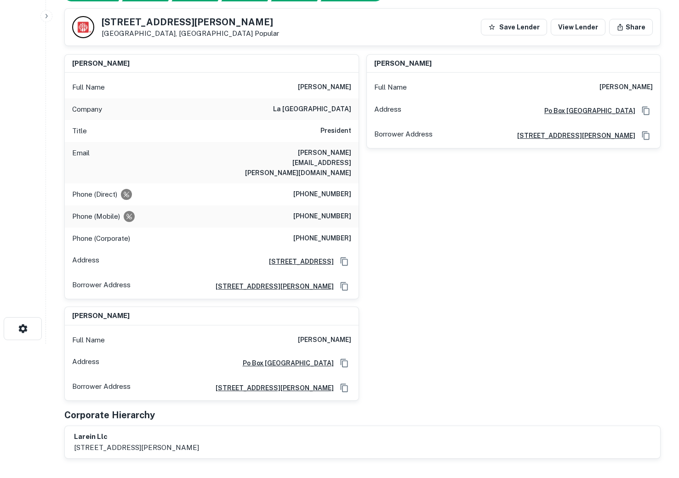
click at [295, 227] on div "Phone (Corporate) (213) 989-6123" at bounding box center [212, 238] width 294 height 22
drag, startPoint x: 295, startPoint y: 220, endPoint x: 352, endPoint y: 220, distance: 57.4
click at [352, 227] on div "Phone (Corporate) (213) 989-6123" at bounding box center [212, 238] width 294 height 22
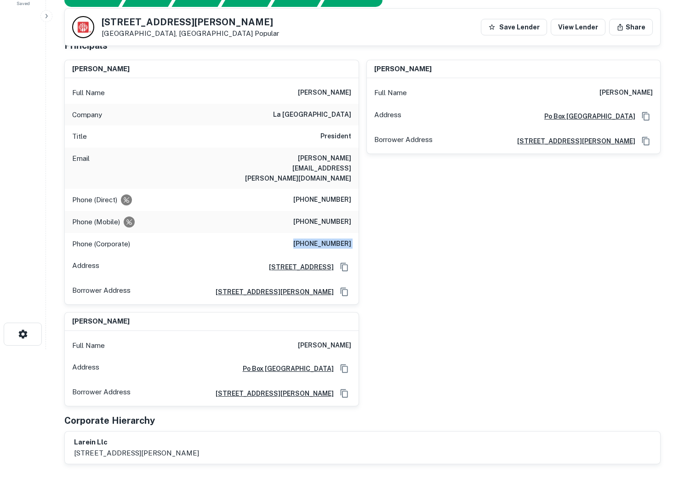
scroll to position [0, 0]
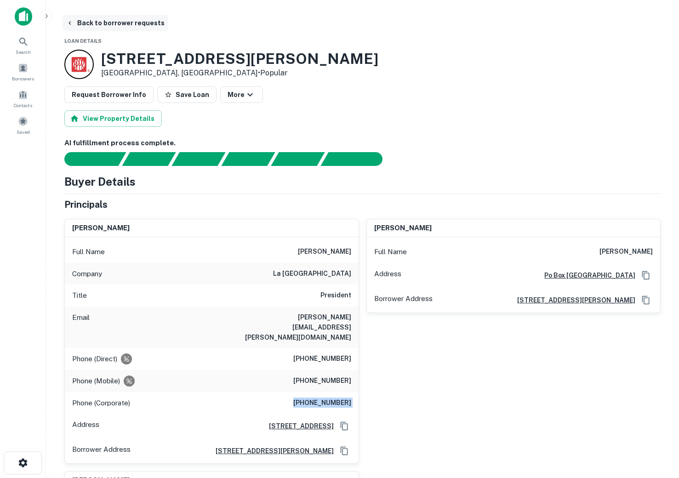
click at [89, 22] on button "Back to borrower requests" at bounding box center [115, 23] width 106 height 17
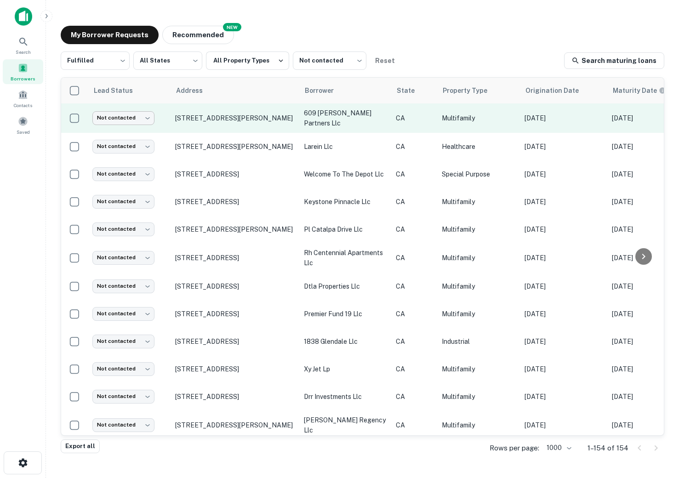
click at [128, 113] on body "Search Borrowers Contacts Saved My Borrower Requests NEW Recommended Fulfilled …" at bounding box center [339, 239] width 679 height 478
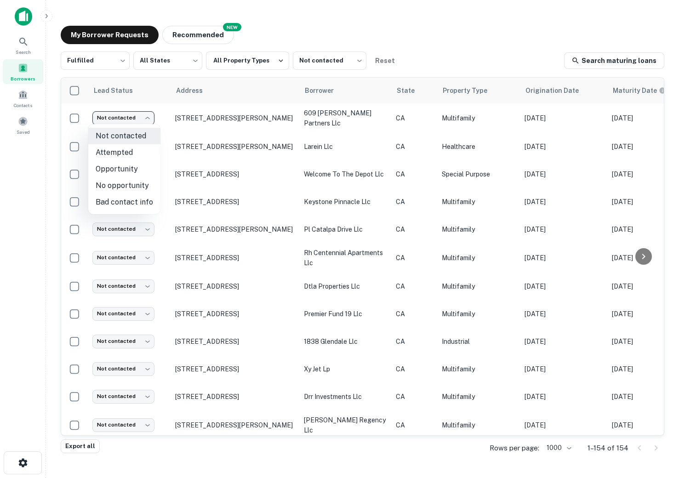
click at [113, 153] on li "Attempted" at bounding box center [124, 152] width 72 height 17
type input "*********"
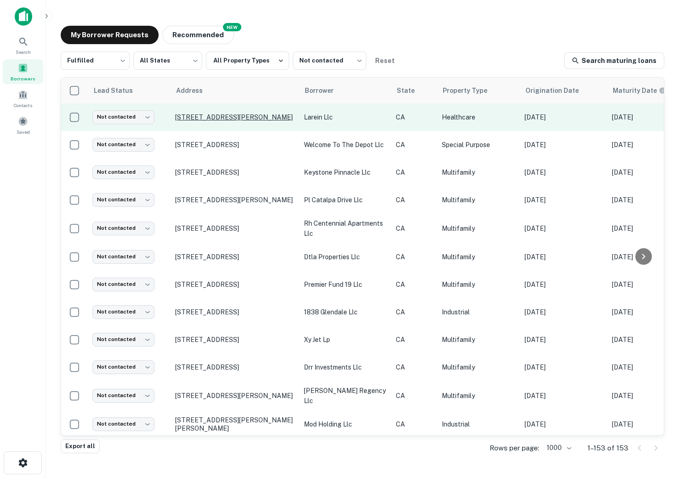
click at [221, 118] on p "4541 N Figueroa St Los Angeles, CA90065" at bounding box center [234, 117] width 119 height 8
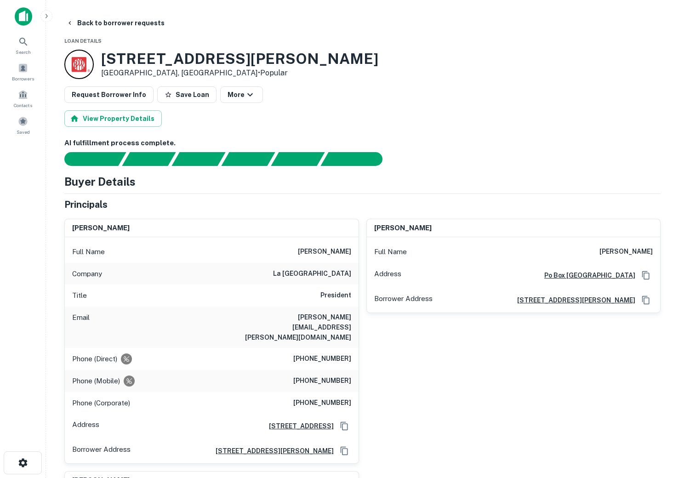
scroll to position [73, 0]
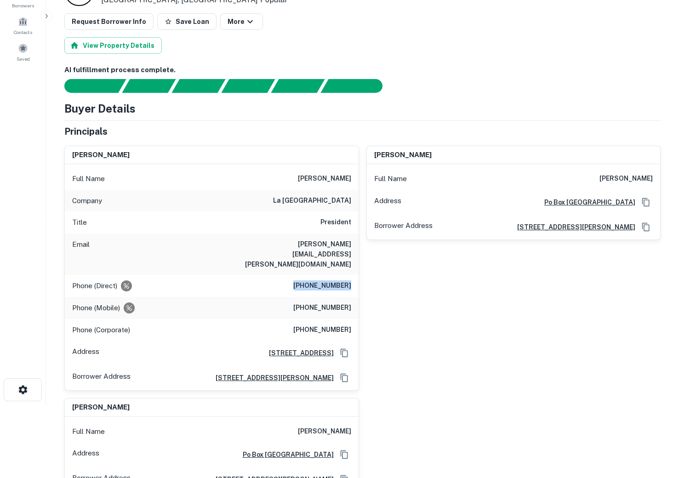
drag, startPoint x: 299, startPoint y: 266, endPoint x: 352, endPoint y: 269, distance: 53.3
click at [352, 275] on div "Phone (Direct) (213) 989-6100" at bounding box center [212, 286] width 294 height 22
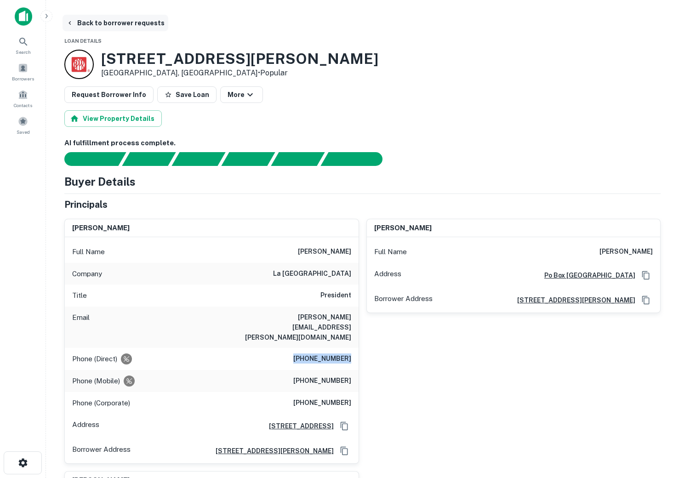
click at [65, 17] on button "Back to borrower requests" at bounding box center [115, 23] width 106 height 17
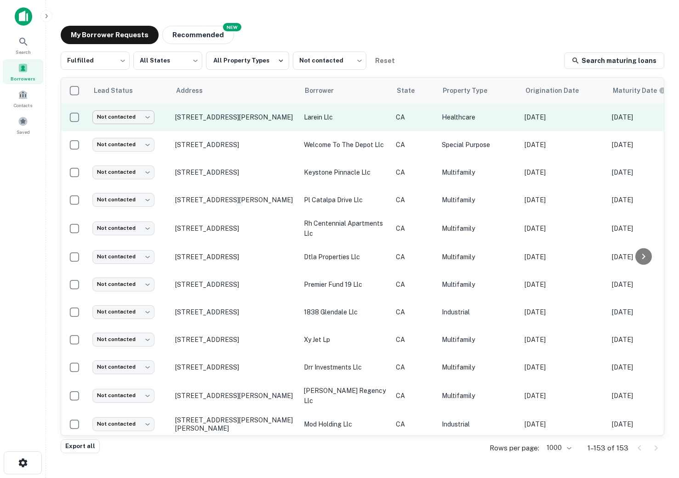
click at [138, 121] on body "Search Borrowers Contacts Saved My Borrower Requests NEW Recommended Fulfilled …" at bounding box center [339, 239] width 679 height 478
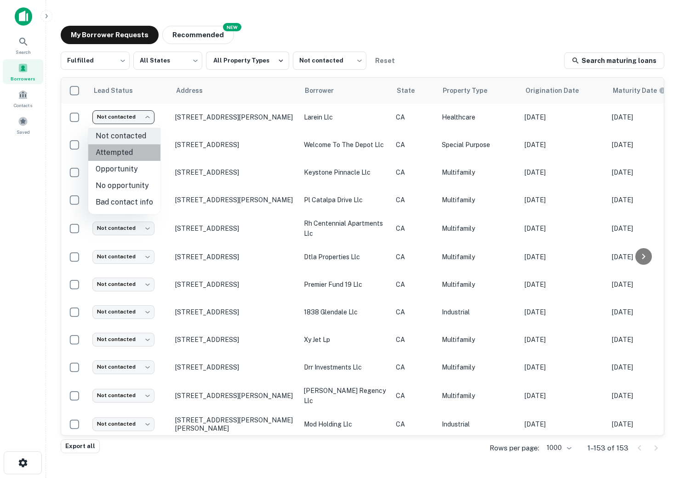
click at [128, 153] on li "Attempted" at bounding box center [124, 152] width 72 height 17
type input "*********"
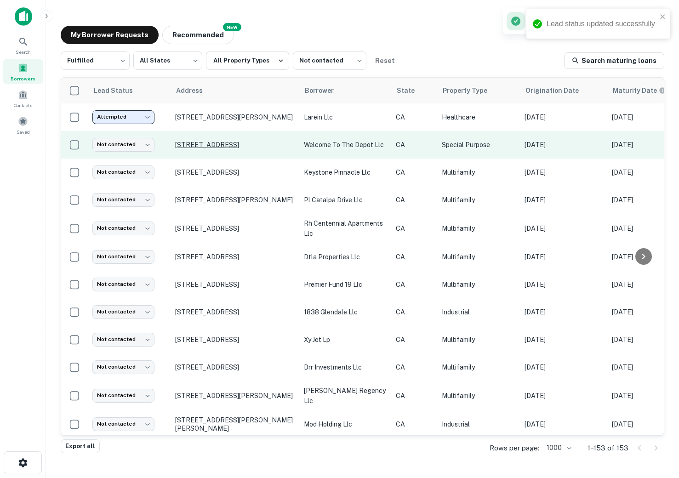
click at [185, 142] on p "3617 10th Ave Los Angeles, CA90018" at bounding box center [234, 145] width 119 height 8
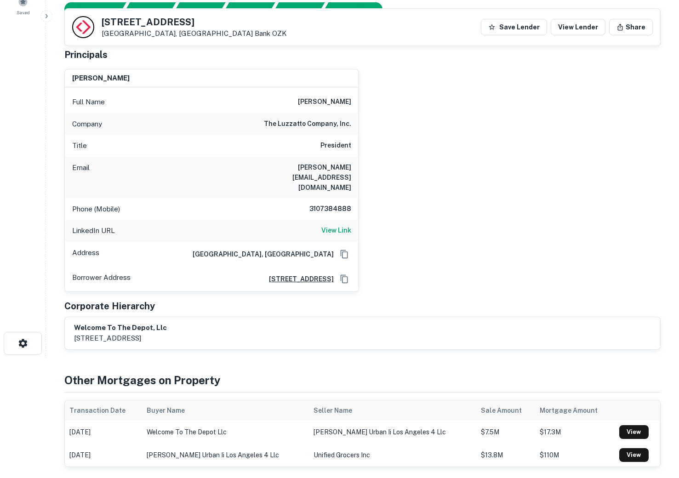
scroll to position [87, 0]
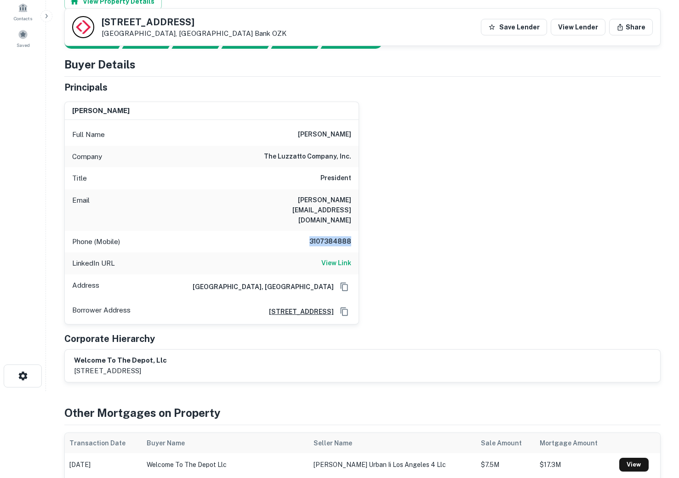
drag, startPoint x: 309, startPoint y: 221, endPoint x: 372, endPoint y: 222, distance: 63.0
click at [372, 222] on div "asher luzzatto Full Name asher luzzatto Company the luzzatto company, inc. Titl…" at bounding box center [358, 209] width 603 height 230
click at [333, 258] on h6 "View Link" at bounding box center [336, 263] width 30 height 10
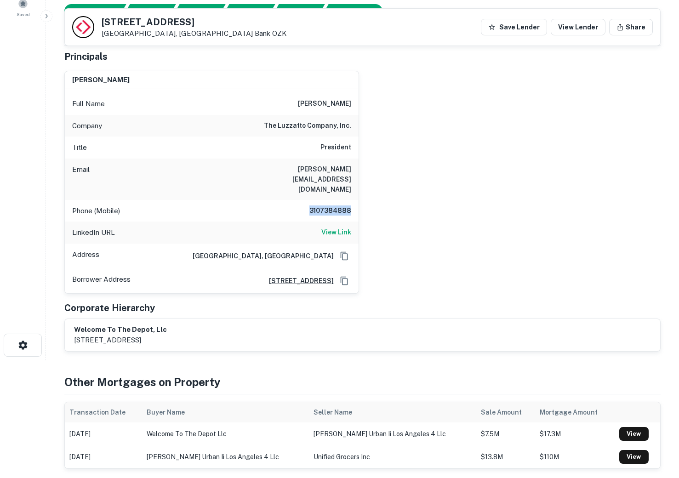
scroll to position [119, 0]
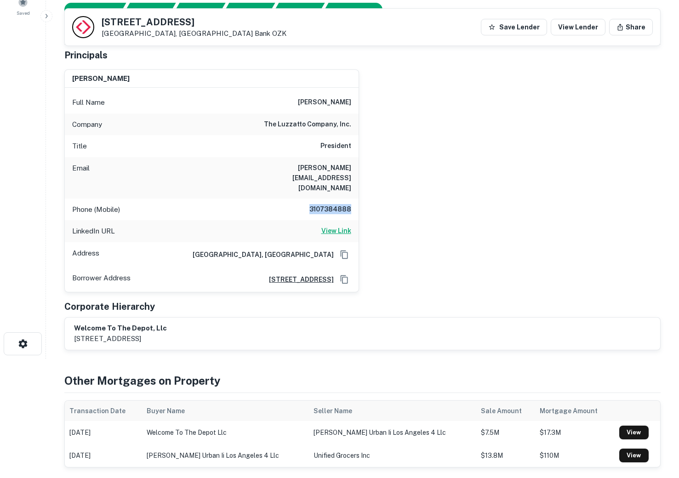
click at [331, 226] on h6 "View Link" at bounding box center [336, 231] width 30 height 10
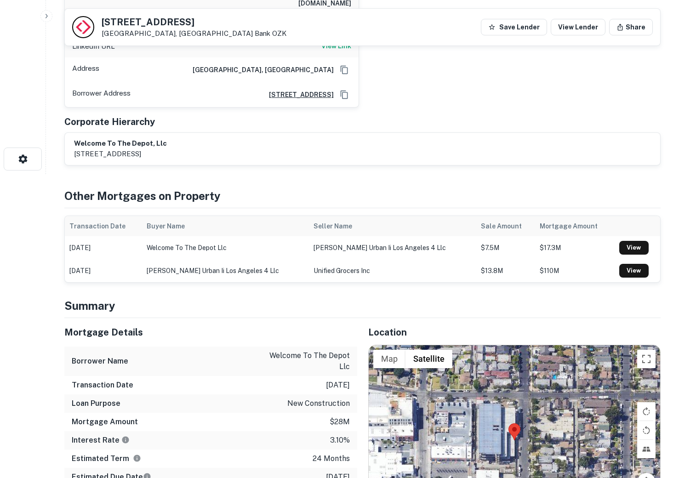
scroll to position [0, 0]
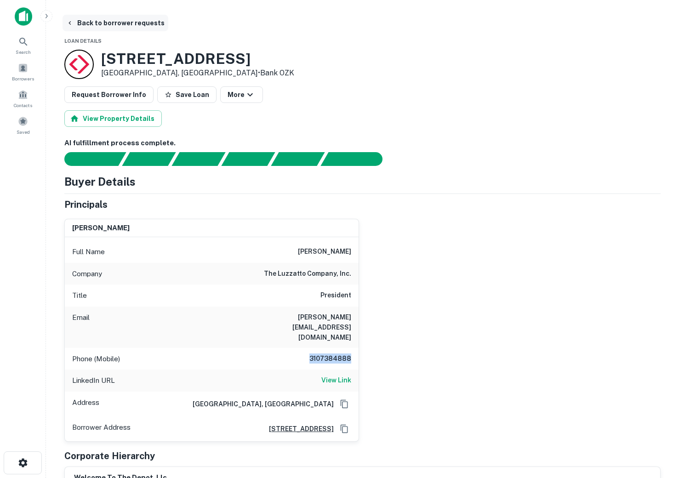
click at [82, 23] on button "Back to borrower requests" at bounding box center [115, 23] width 106 height 17
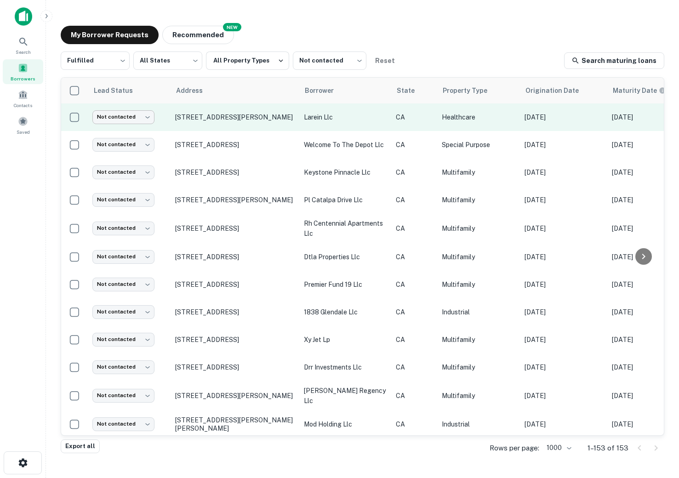
click at [140, 121] on body "Search Borrowers Contacts Saved My Borrower Requests NEW Recommended Fulfilled …" at bounding box center [339, 239] width 679 height 478
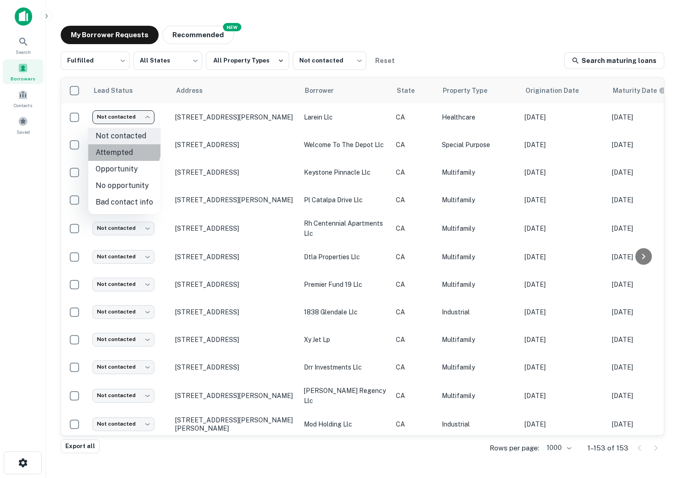
click at [115, 147] on li "Attempted" at bounding box center [124, 152] width 72 height 17
type input "*********"
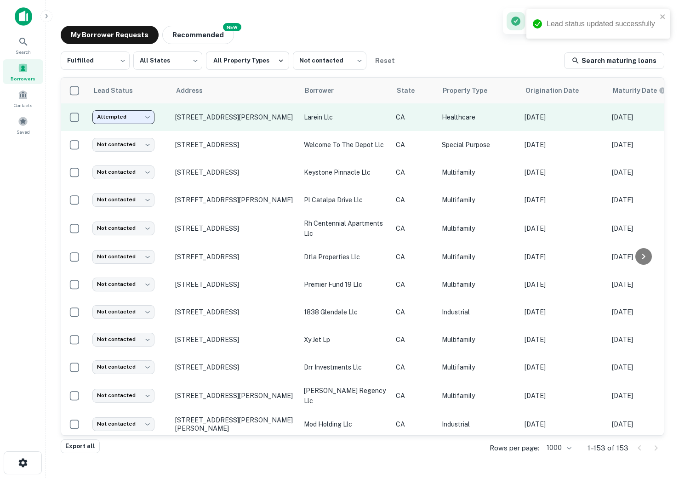
click at [161, 123] on td "Attempted ********* ​" at bounding box center [129, 117] width 83 height 28
click at [244, 121] on p "4541 N Figueroa St Los Angeles, CA90065" at bounding box center [234, 117] width 119 height 8
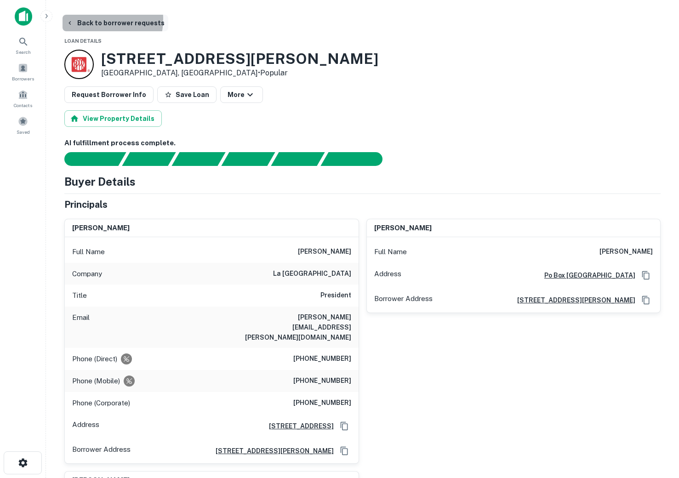
click at [91, 19] on button "Back to borrower requests" at bounding box center [115, 23] width 106 height 17
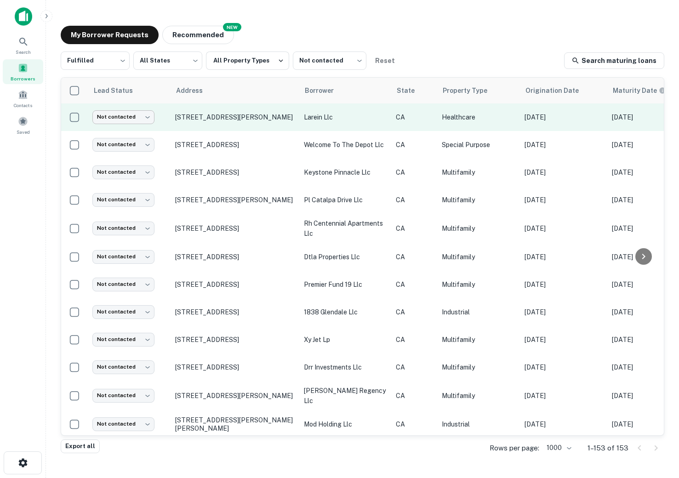
click at [143, 118] on body "Search Borrowers Contacts Saved My Borrower Requests NEW Recommended Fulfilled …" at bounding box center [339, 239] width 679 height 478
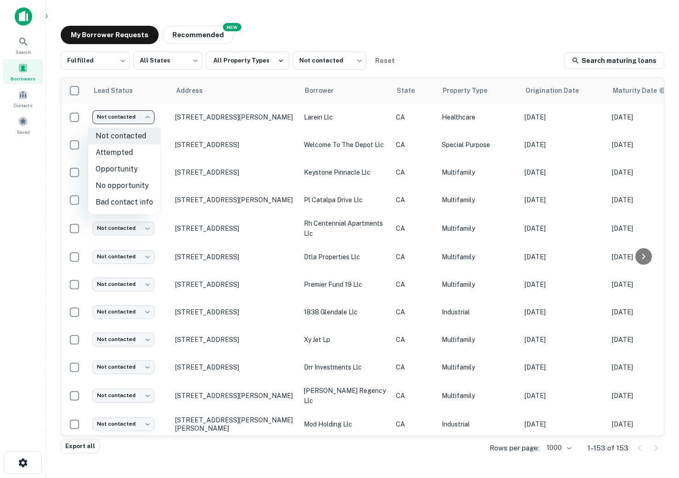
click at [117, 157] on li "Attempted" at bounding box center [124, 152] width 72 height 17
type input "*********"
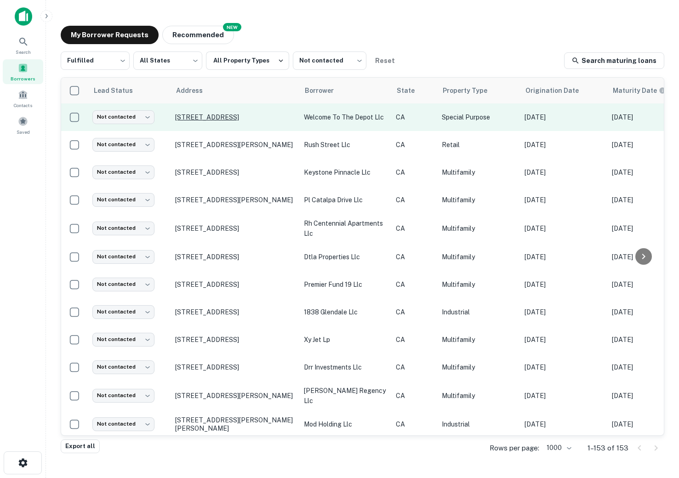
click at [196, 117] on p "3617 10th Ave Los Angeles, CA90018" at bounding box center [234, 117] width 119 height 8
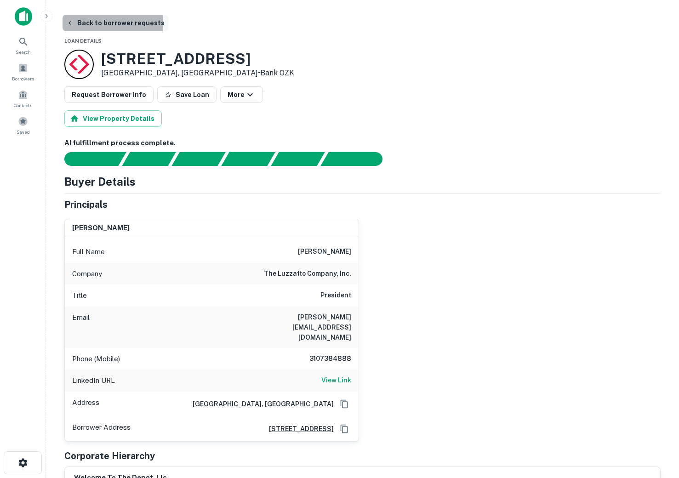
click at [95, 22] on button "Back to borrower requests" at bounding box center [115, 23] width 106 height 17
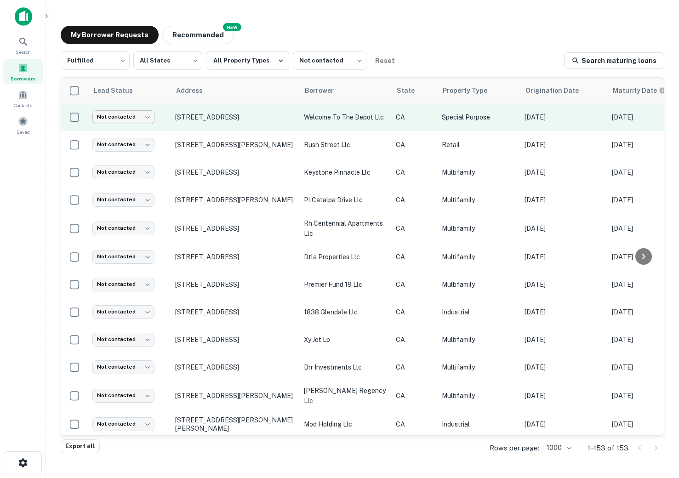
click at [132, 114] on body "Search Borrowers Contacts Saved My Borrower Requests NEW Recommended Fulfilled …" at bounding box center [339, 239] width 679 height 478
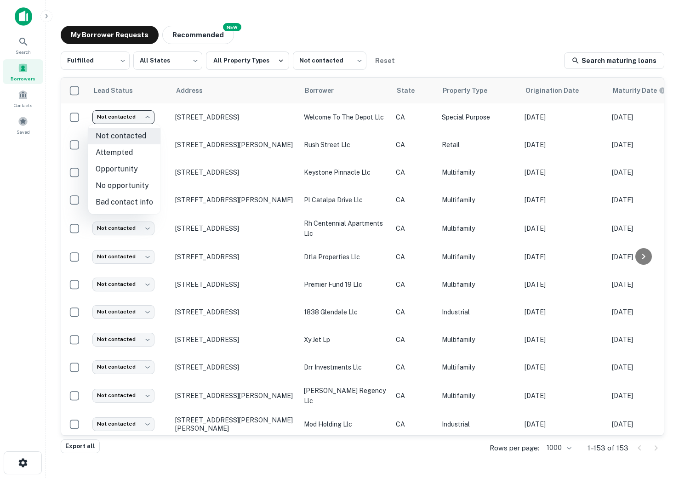
click at [127, 156] on li "Attempted" at bounding box center [124, 152] width 72 height 17
type input "*********"
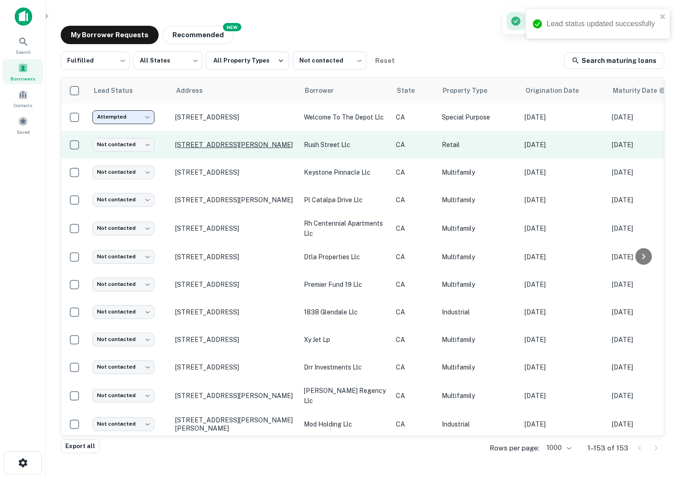
click at [194, 142] on p "[STREET_ADDRESS][PERSON_NAME]" at bounding box center [234, 145] width 119 height 8
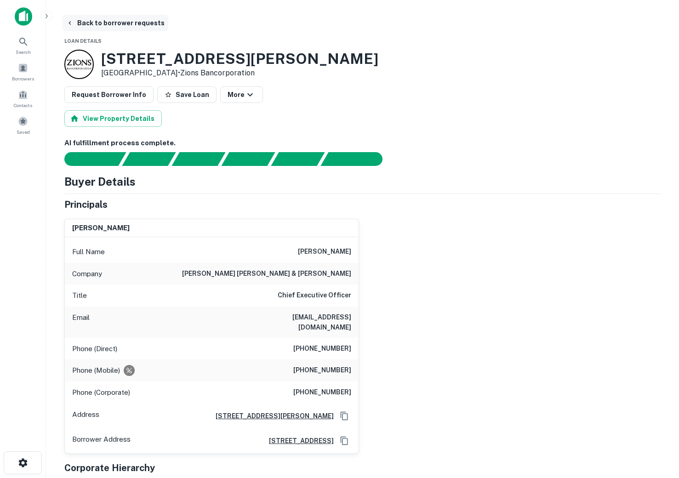
click at [97, 21] on button "Back to borrower requests" at bounding box center [115, 23] width 106 height 17
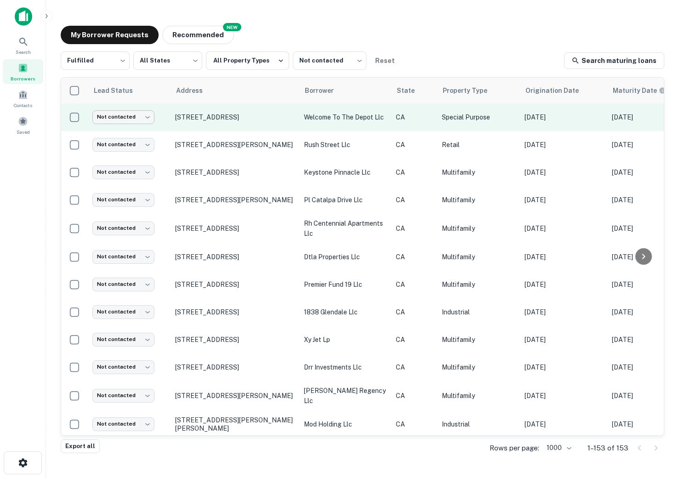
click at [132, 119] on body "Search Borrowers Contacts Saved My Borrower Requests NEW Recommended Fulfilled …" at bounding box center [339, 239] width 679 height 478
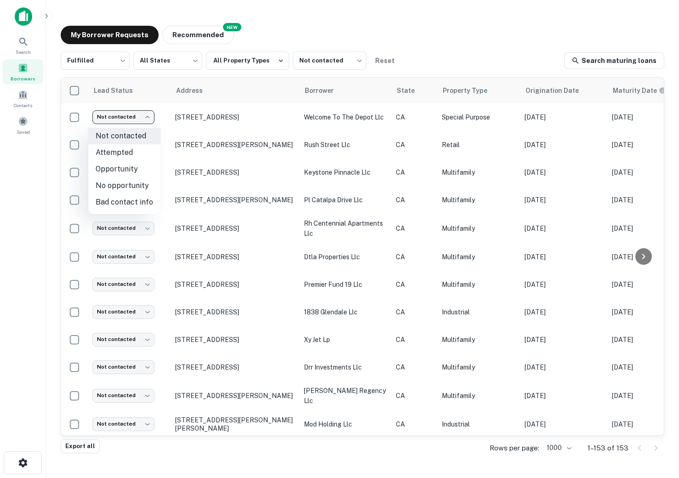
click at [132, 203] on li "Bad contact info" at bounding box center [124, 202] width 72 height 17
type input "**********"
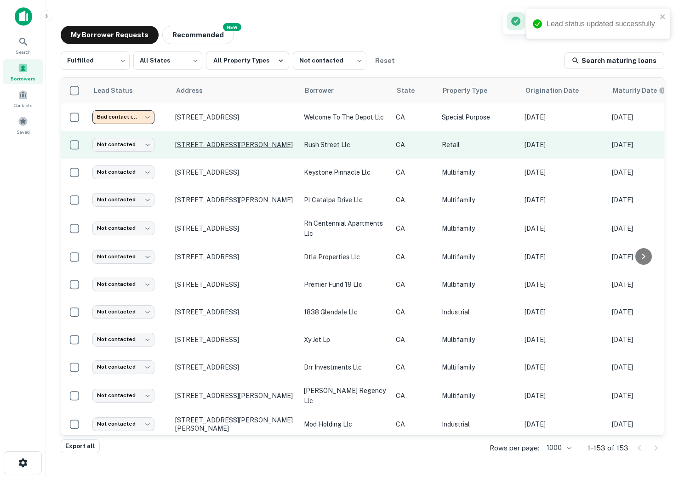
click at [202, 141] on p "[STREET_ADDRESS][PERSON_NAME]" at bounding box center [234, 145] width 119 height 8
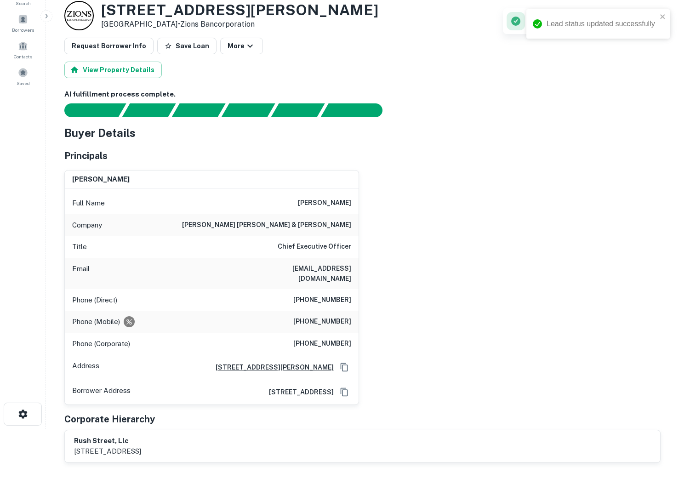
scroll to position [50, 0]
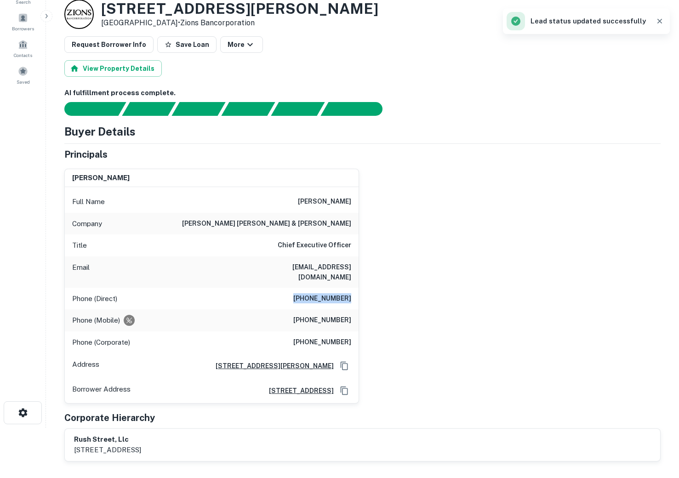
drag, startPoint x: 296, startPoint y: 301, endPoint x: 388, endPoint y: 304, distance: 91.9
click at [388, 304] on div "robert anderson Full Name robert anderson Company birtcher anderson & davis Tit…" at bounding box center [358, 282] width 603 height 242
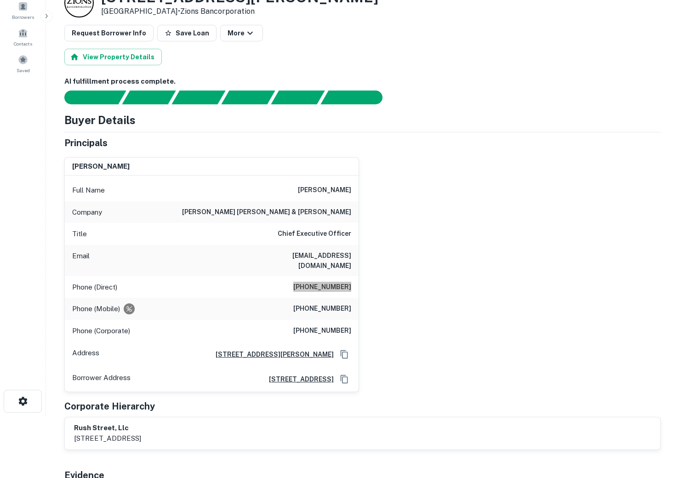
scroll to position [76, 0]
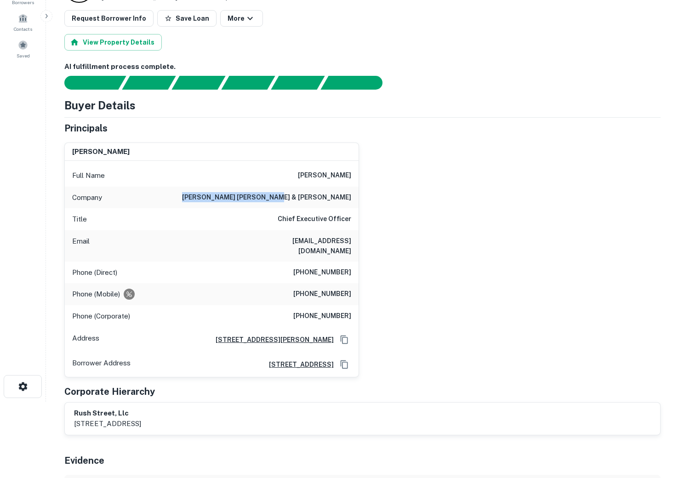
drag, startPoint x: 267, startPoint y: 196, endPoint x: 352, endPoint y: 196, distance: 84.5
click at [352, 196] on div "Company birtcher anderson & davis" at bounding box center [212, 198] width 294 height 22
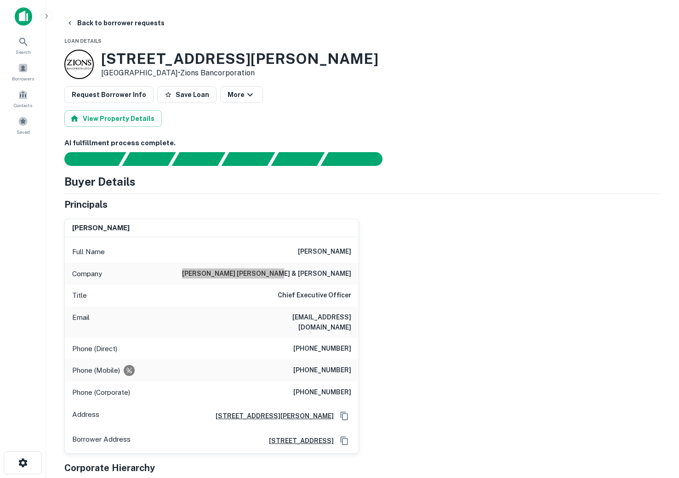
scroll to position [61, 0]
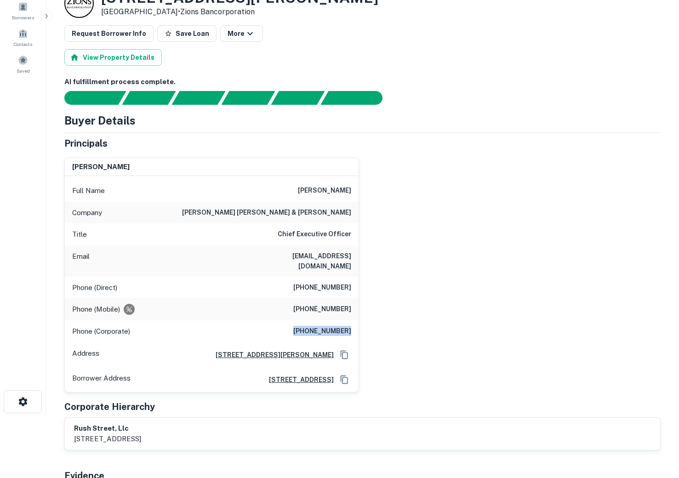
drag, startPoint x: 349, startPoint y: 333, endPoint x: 295, endPoint y: 334, distance: 54.7
click at [294, 334] on div "Phone (Corporate) (949) 545-0575" at bounding box center [212, 331] width 294 height 22
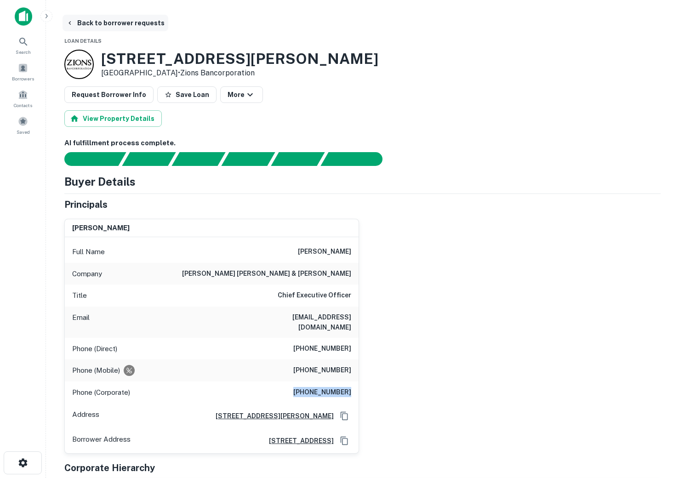
click at [93, 21] on button "Back to borrower requests" at bounding box center [115, 23] width 106 height 17
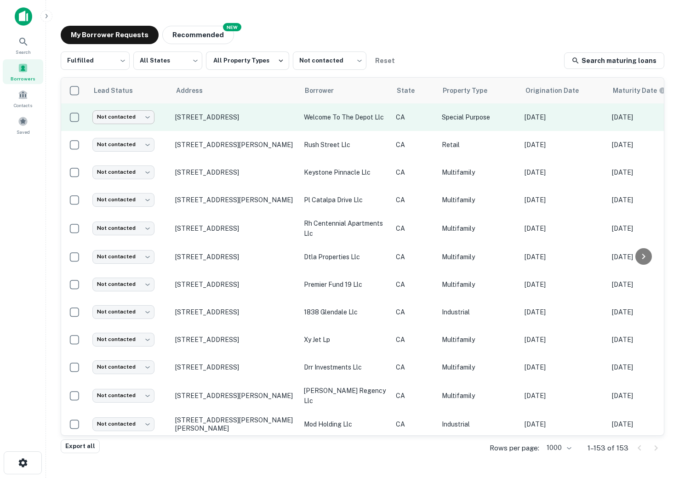
click at [108, 119] on body "Search Borrowers Contacts Saved My Borrower Requests NEW Recommended Fulfilled …" at bounding box center [339, 239] width 679 height 478
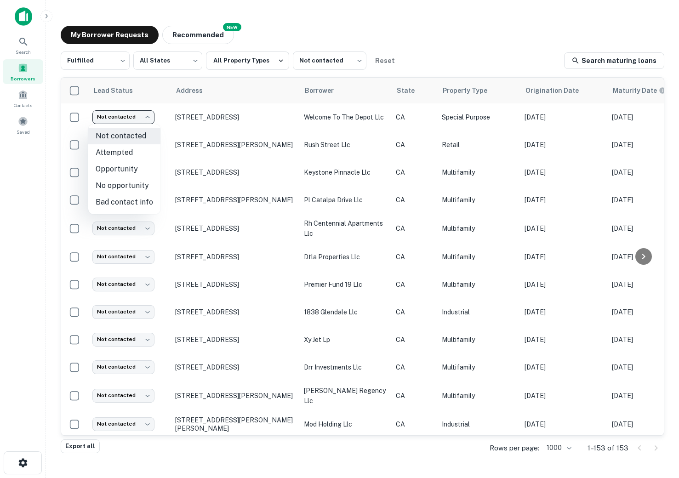
click at [134, 155] on li "Attempted" at bounding box center [124, 152] width 72 height 17
type input "*********"
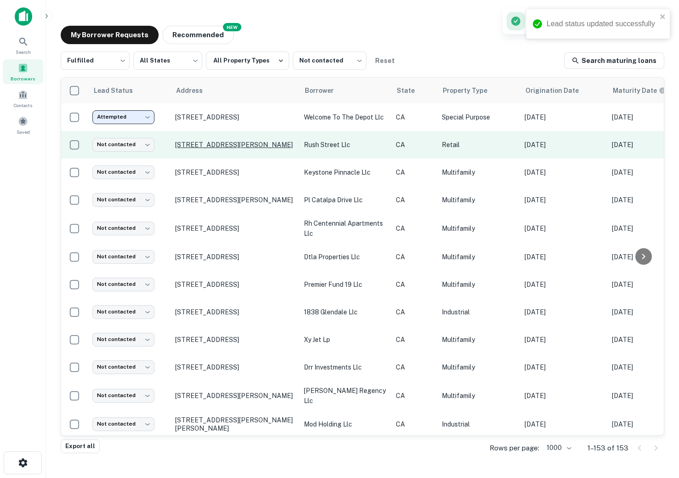
click at [204, 145] on p "[STREET_ADDRESS][PERSON_NAME]" at bounding box center [234, 145] width 119 height 8
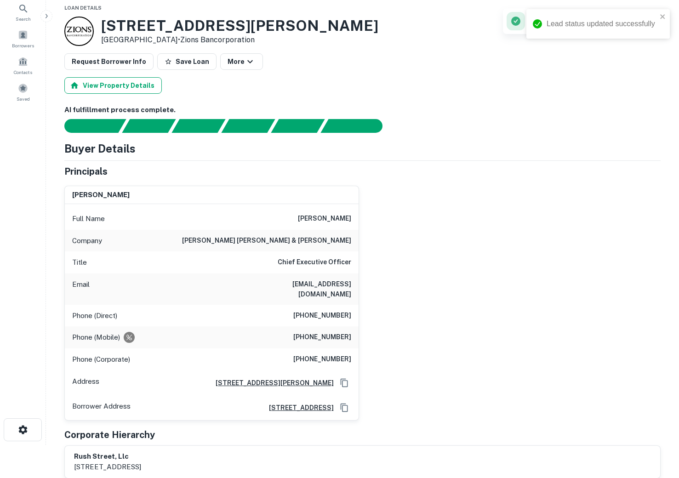
scroll to position [32, 0]
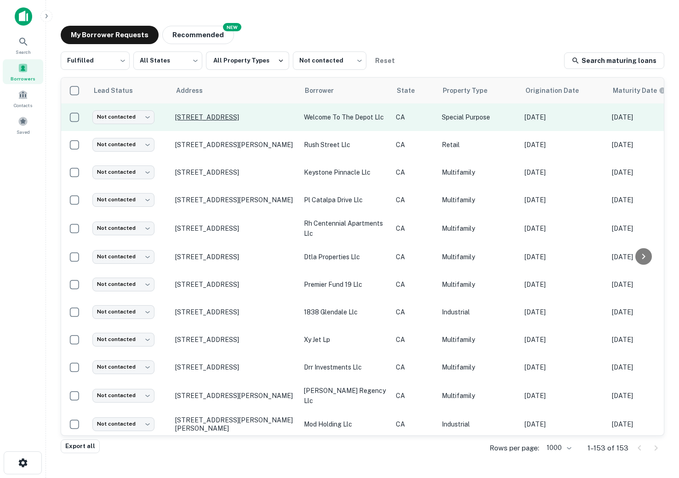
click at [207, 117] on p "3617 10th Ave Los Angeles, CA90018" at bounding box center [234, 117] width 119 height 8
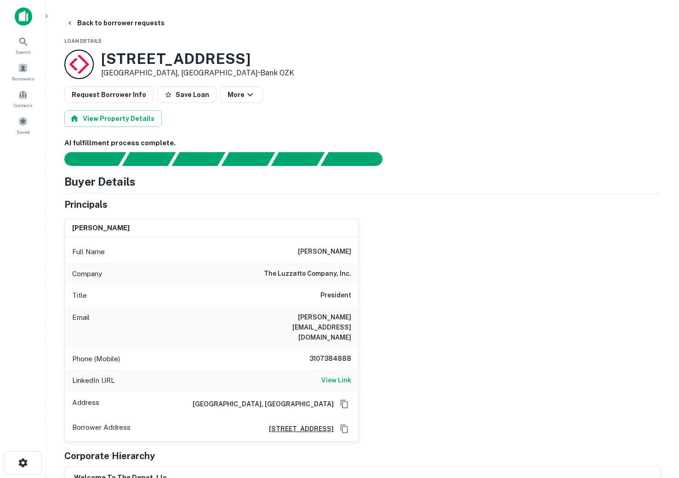
click at [307, 353] on h6 "3107384888" at bounding box center [323, 358] width 55 height 11
drag, startPoint x: 306, startPoint y: 340, endPoint x: 356, endPoint y: 341, distance: 50.1
click at [356, 348] on div "Phone (Mobile) 3107384888" at bounding box center [212, 359] width 294 height 22
click at [352, 369] on div "LinkedIn URL View Link" at bounding box center [212, 380] width 294 height 22
click at [343, 375] on h6 "View Link" at bounding box center [336, 380] width 30 height 10
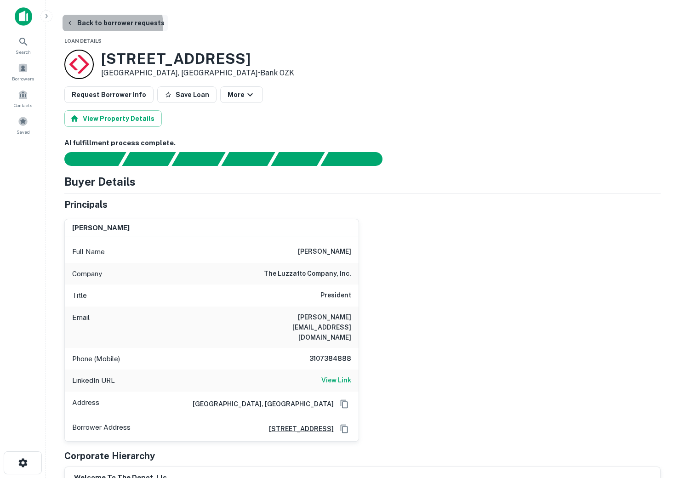
click at [93, 26] on button "Back to borrower requests" at bounding box center [115, 23] width 106 height 17
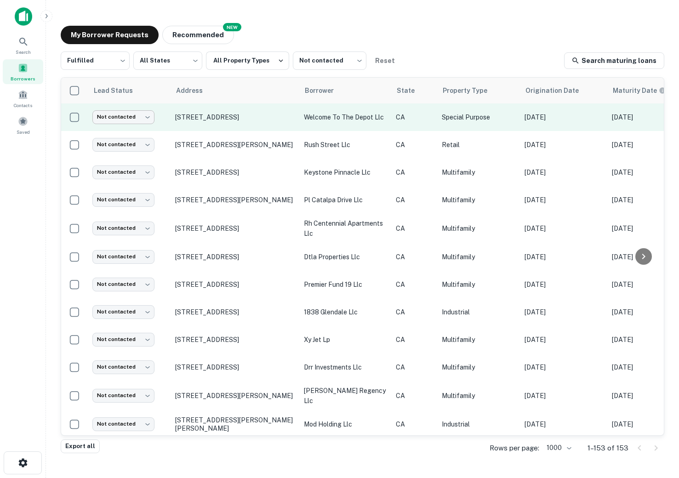
click at [136, 120] on body "Search Borrowers Contacts Saved My Borrower Requests NEW Recommended Fulfilled …" at bounding box center [339, 239] width 679 height 478
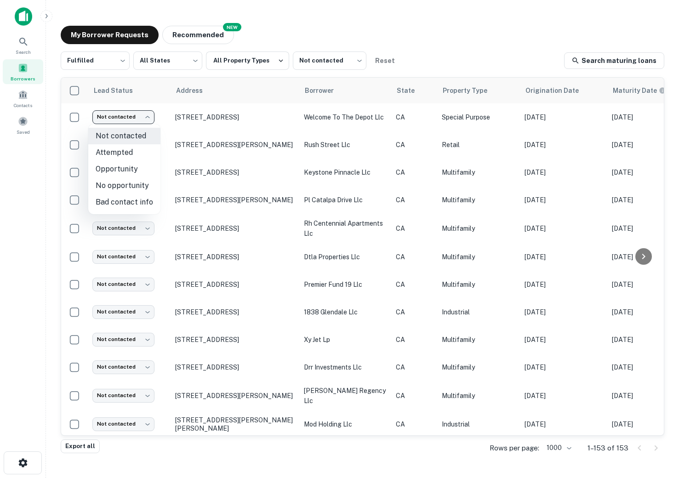
click at [131, 158] on li "Attempted" at bounding box center [124, 152] width 72 height 17
type input "*********"
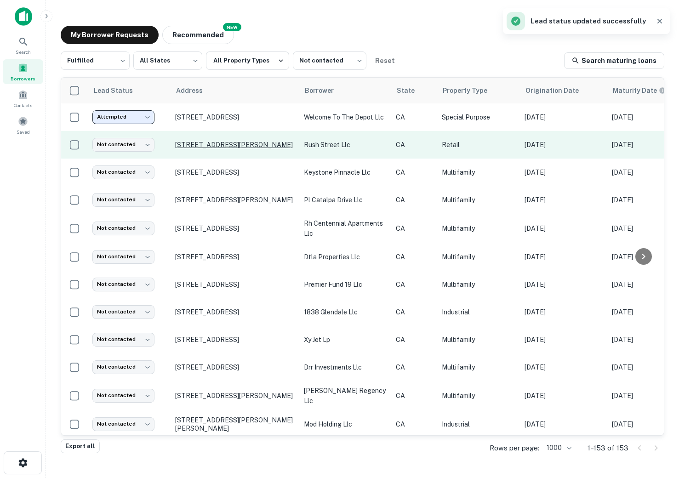
click at [198, 142] on p "[STREET_ADDRESS][PERSON_NAME]" at bounding box center [234, 145] width 119 height 8
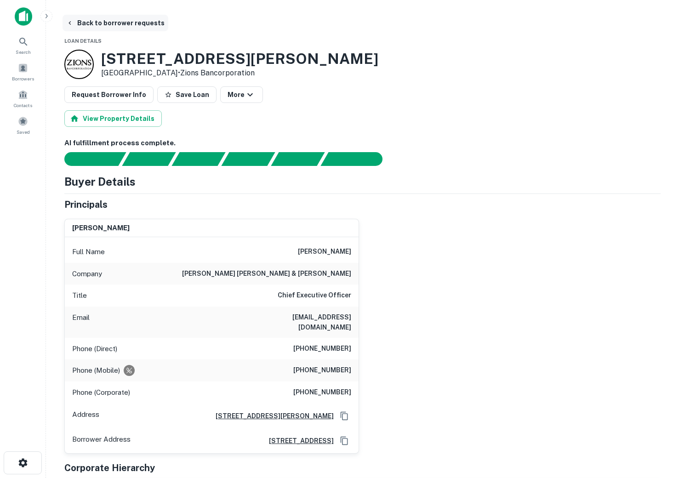
click at [88, 23] on button "Back to borrower requests" at bounding box center [115, 23] width 106 height 17
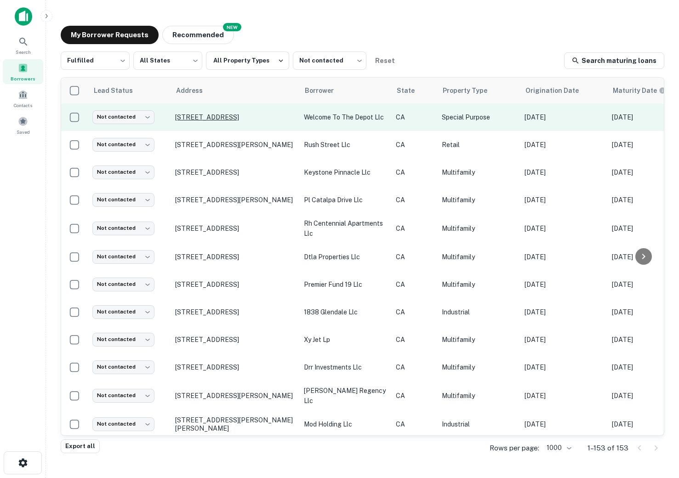
click at [210, 114] on p "3617 10th Ave Los Angeles, CA90018" at bounding box center [234, 117] width 119 height 8
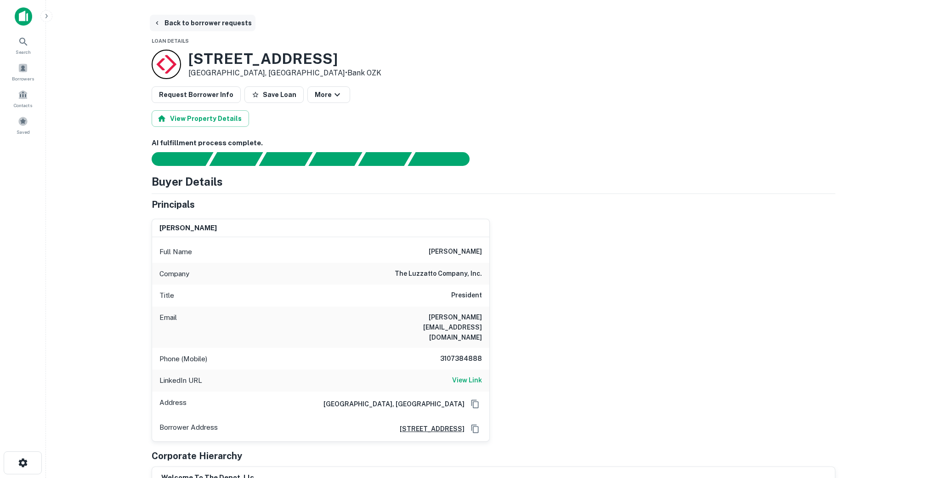
click at [157, 20] on icon "button" at bounding box center [156, 22] width 7 height 7
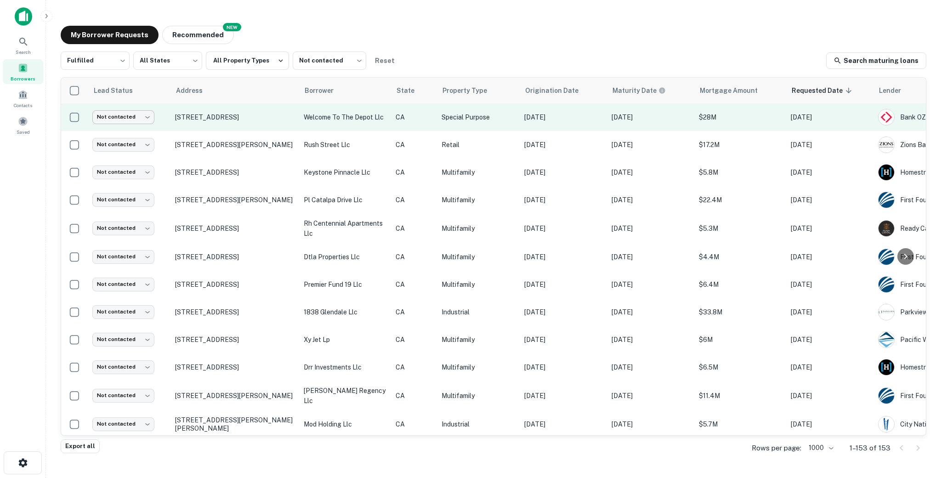
click at [132, 121] on body "Search Borrowers Contacts Saved My Borrower Requests NEW Recommended Fulfilled …" at bounding box center [470, 239] width 941 height 478
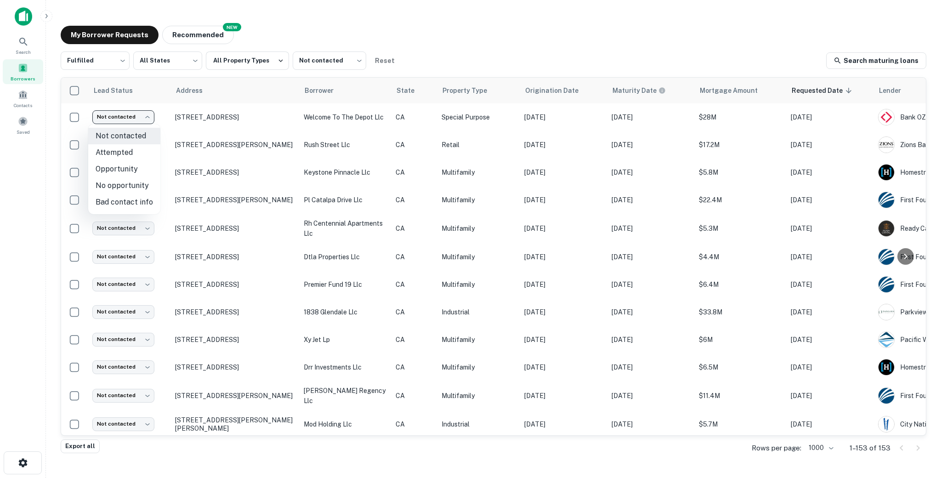
click at [128, 153] on li "Attempted" at bounding box center [124, 152] width 72 height 17
type input "*********"
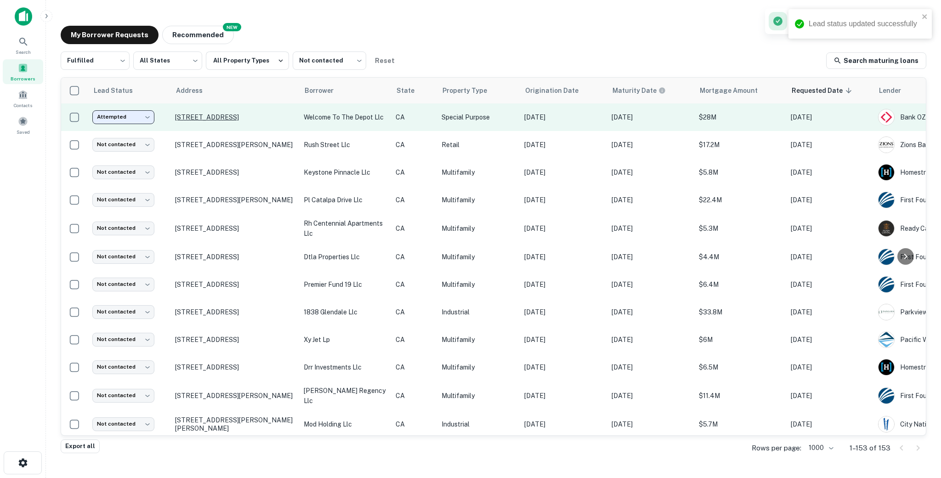
click at [207, 117] on p "3617 10th Ave Los Angeles, CA90018" at bounding box center [234, 117] width 119 height 8
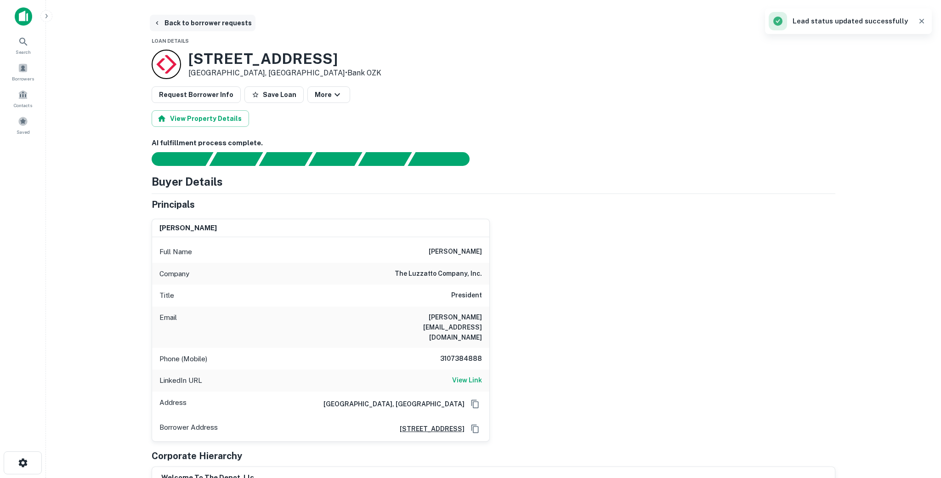
click at [188, 21] on button "Back to borrower requests" at bounding box center [203, 23] width 106 height 17
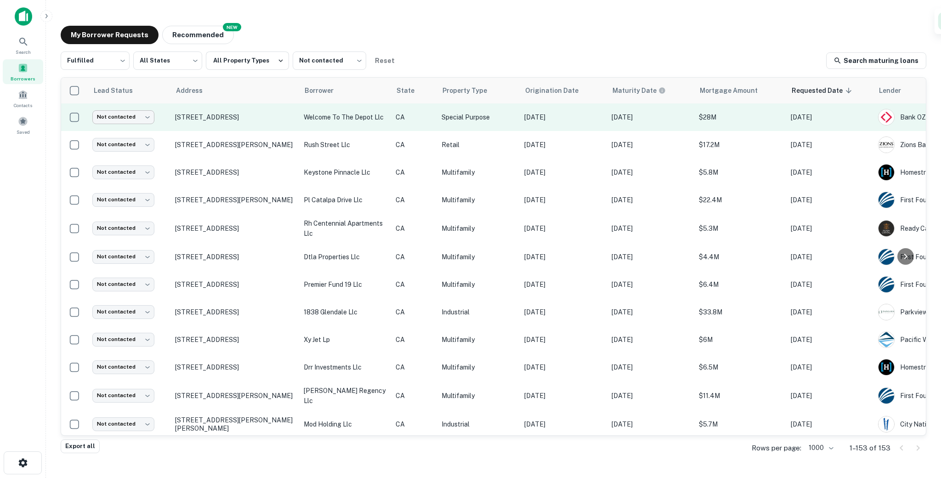
click at [130, 118] on body "Search Borrowers Contacts Saved My Borrower Requests NEW Recommended Fulfilled …" at bounding box center [470, 239] width 941 height 478
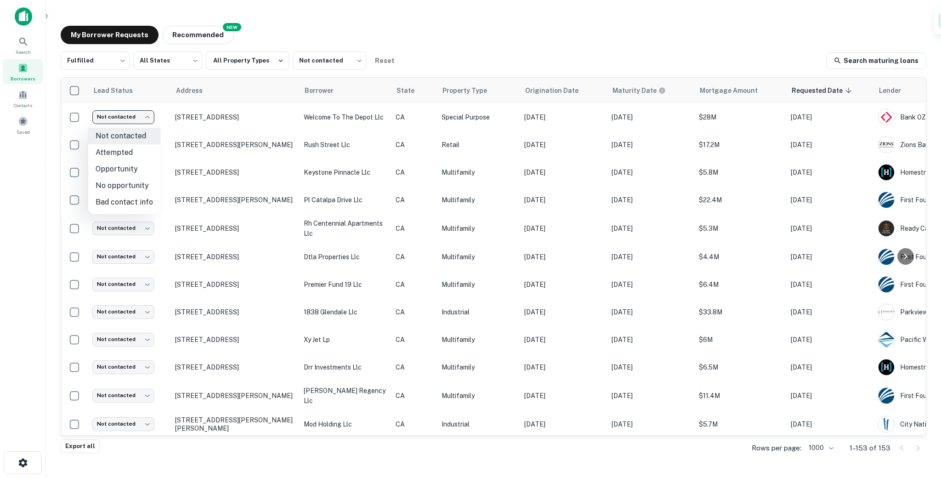
click at [121, 151] on li "Attempted" at bounding box center [124, 152] width 72 height 17
type input "*********"
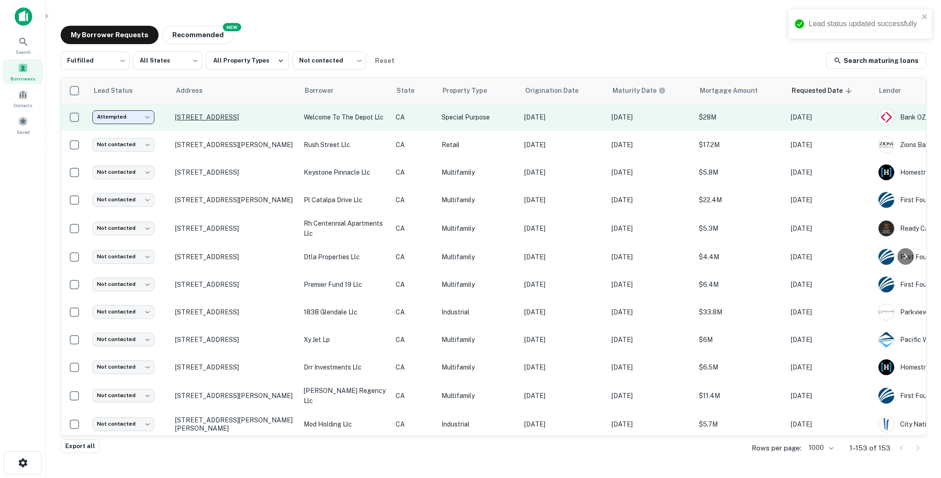
click at [212, 117] on p "3617 10th Ave Los Angeles, CA90018" at bounding box center [234, 117] width 119 height 8
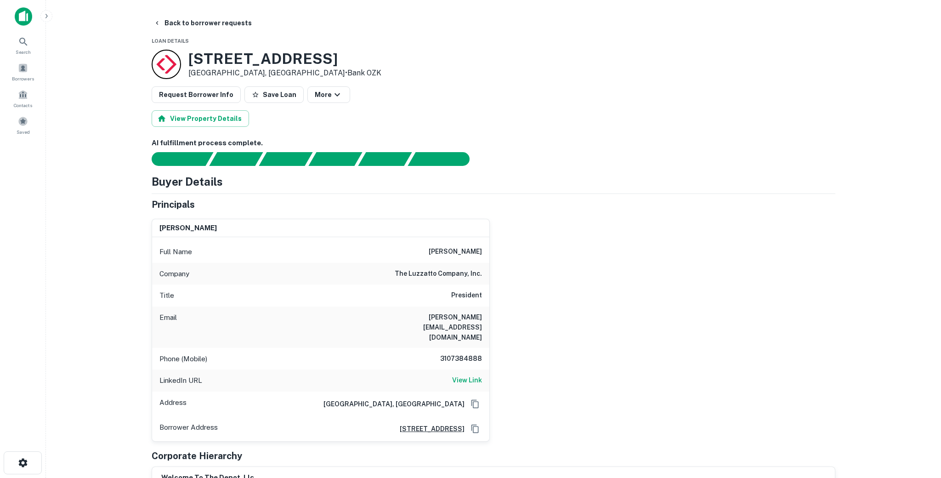
scroll to position [3, 0]
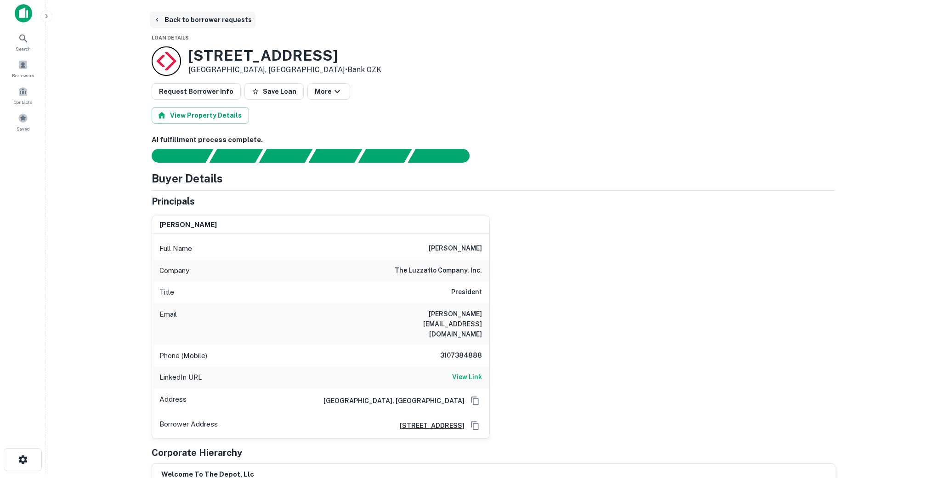
click at [206, 19] on button "Back to borrower requests" at bounding box center [203, 19] width 106 height 17
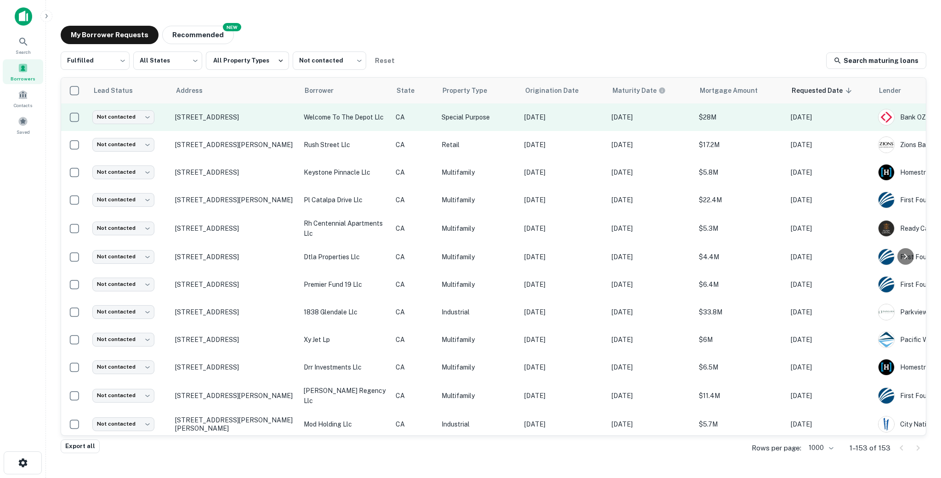
drag, startPoint x: 298, startPoint y: 119, endPoint x: 171, endPoint y: 118, distance: 126.8
click at [171, 118] on td "3617 10th Ave Los Angeles, CA90018" at bounding box center [234, 117] width 129 height 28
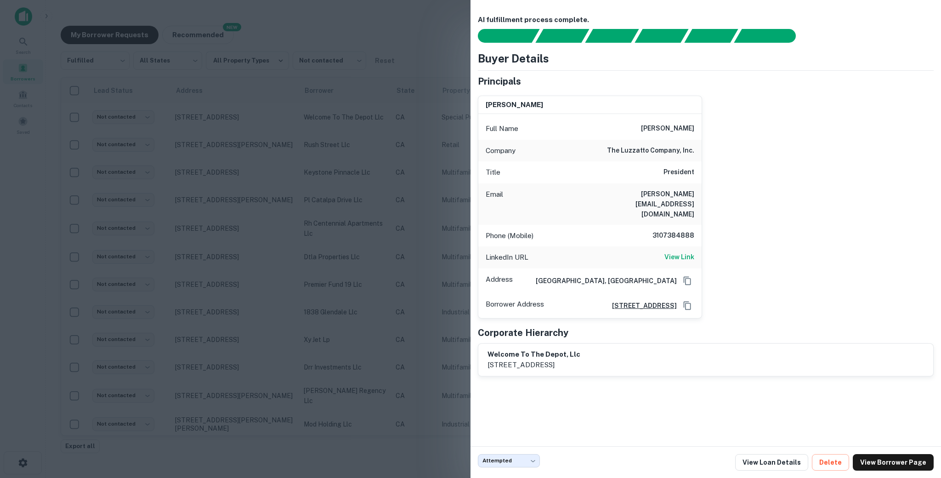
click at [315, 97] on div at bounding box center [470, 239] width 941 height 478
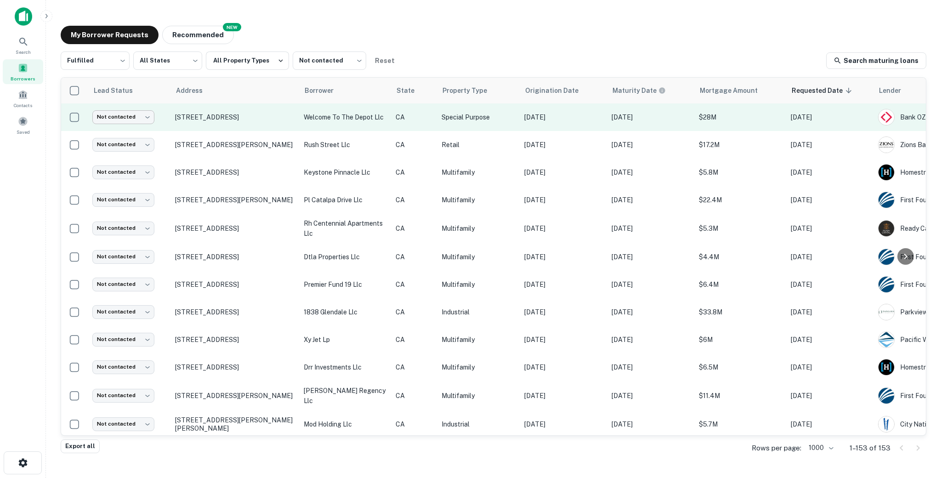
click at [133, 118] on body "Search Borrowers Contacts Saved My Borrower Requests NEW Recommended Fulfilled …" at bounding box center [470, 239] width 941 height 478
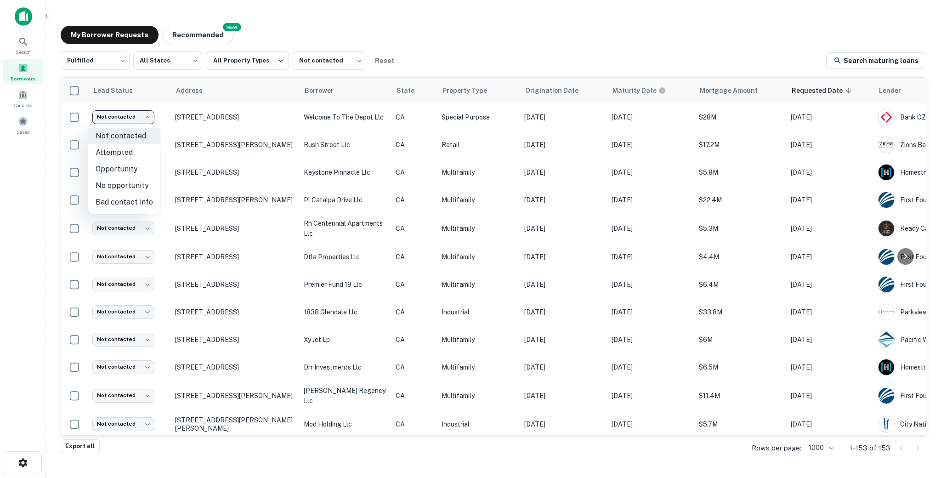
click at [113, 151] on li "Attempted" at bounding box center [124, 152] width 72 height 17
type input "*********"
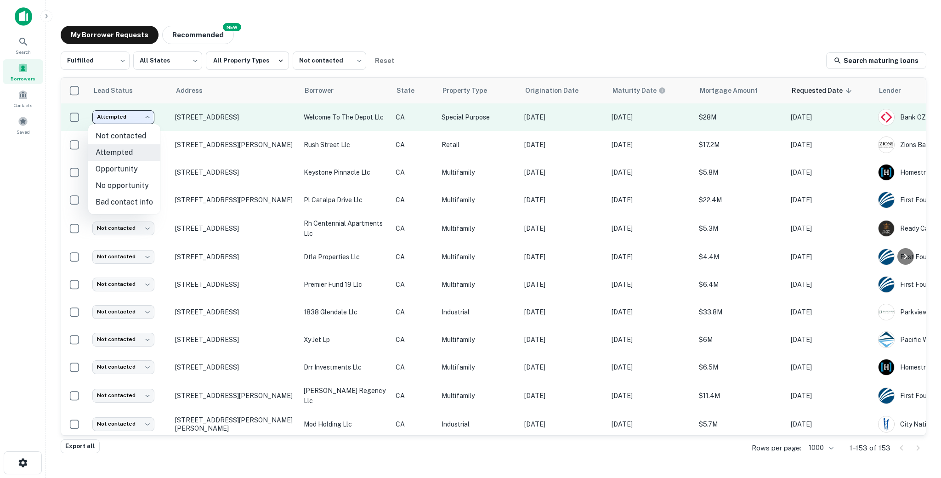
click at [123, 118] on body "Search Borrowers Contacts Saved My Borrower Requests NEW Recommended Fulfilled …" at bounding box center [470, 239] width 941 height 478
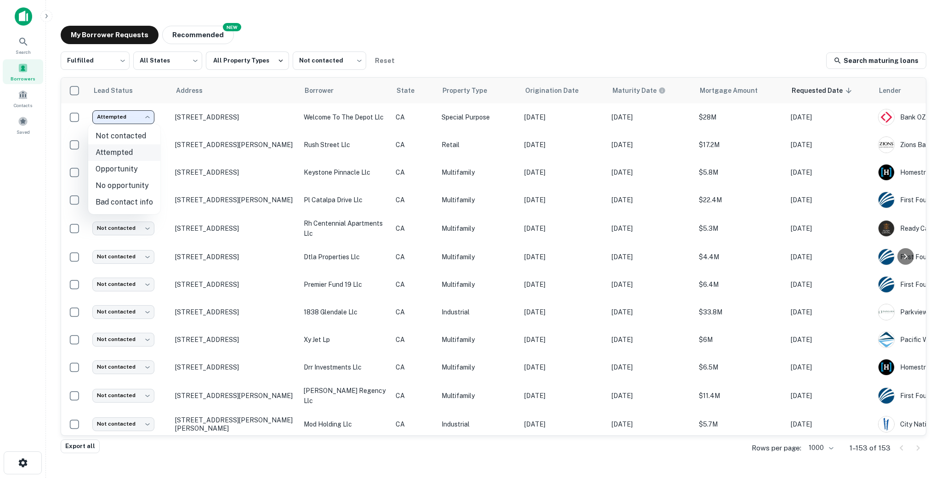
click at [111, 155] on li "Attempted" at bounding box center [124, 152] width 72 height 17
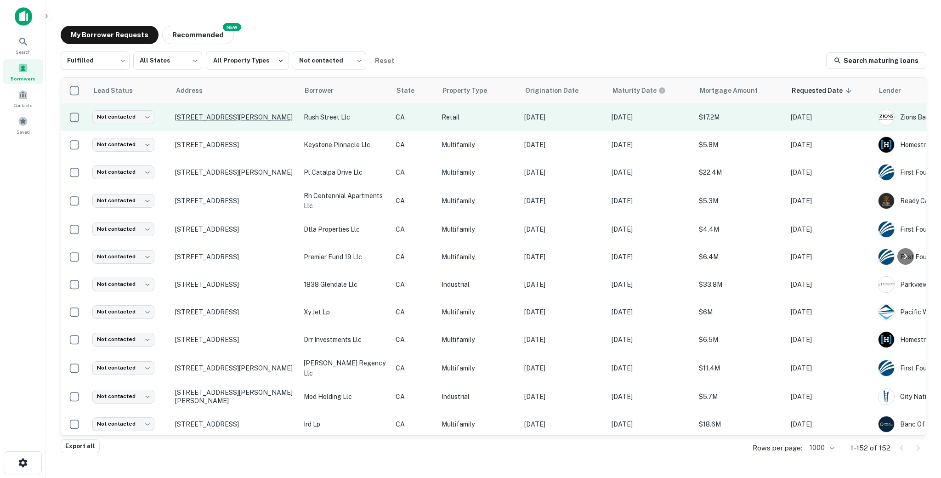
click at [204, 113] on p "[STREET_ADDRESS][PERSON_NAME]" at bounding box center [234, 117] width 119 height 8
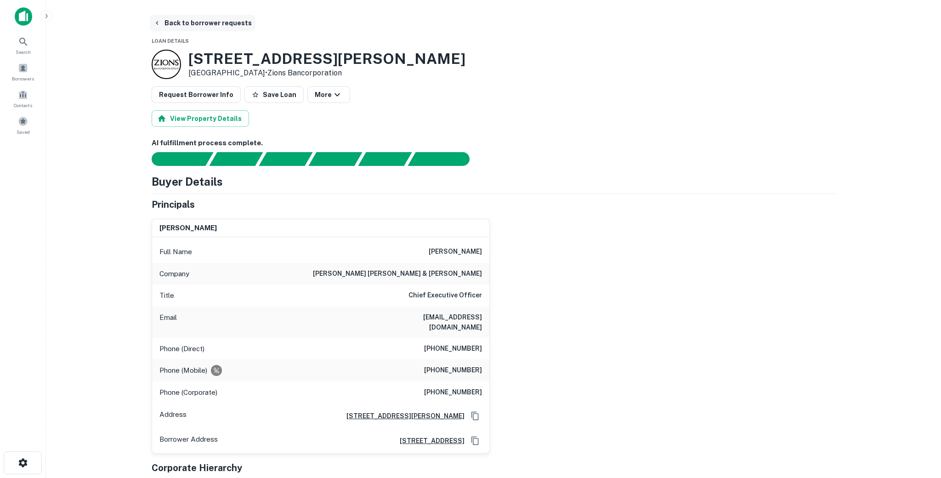
click at [180, 23] on button "Back to borrower requests" at bounding box center [203, 23] width 106 height 17
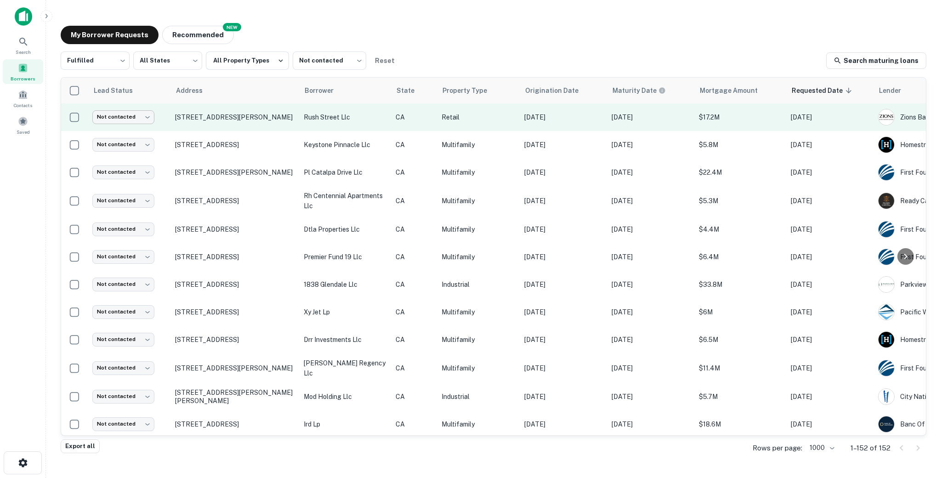
click at [140, 118] on body "Search Borrowers Contacts Saved My Borrower Requests NEW Recommended Fulfilled …" at bounding box center [470, 239] width 941 height 478
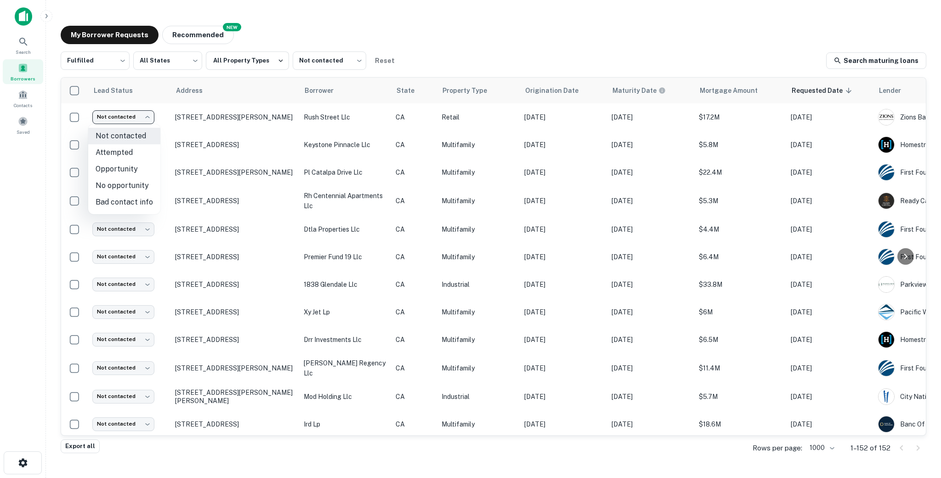
drag, startPoint x: 119, startPoint y: 156, endPoint x: 186, endPoint y: 156, distance: 67.1
click at [119, 156] on li "Attempted" at bounding box center [124, 152] width 72 height 17
type input "*********"
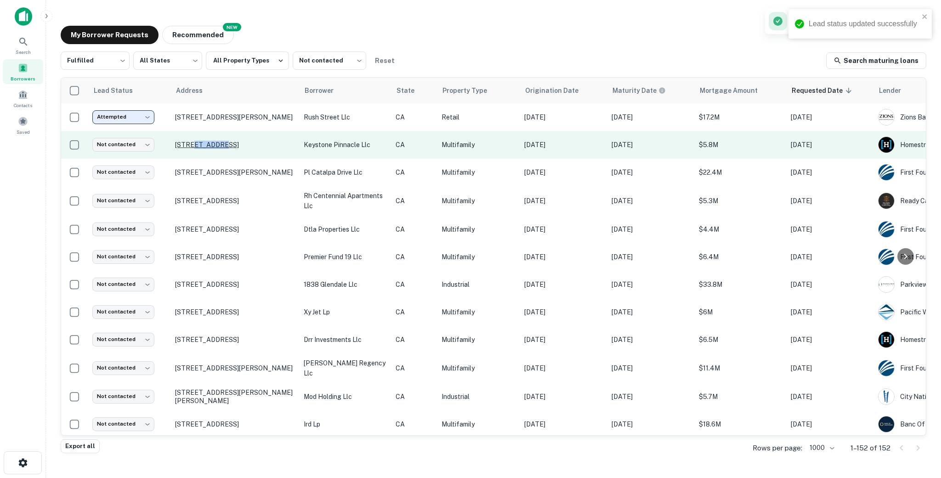
click at [193, 142] on p "[STREET_ADDRESS]" at bounding box center [234, 145] width 119 height 8
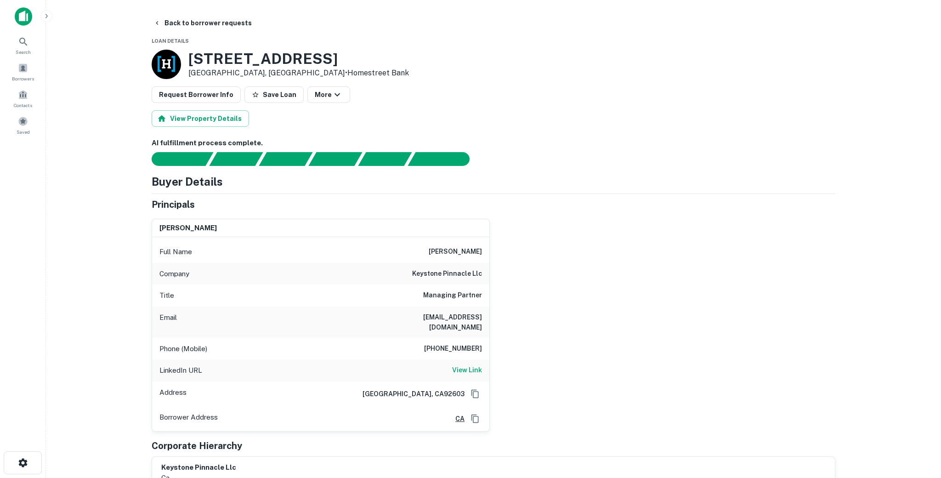
drag, startPoint x: 420, startPoint y: 347, endPoint x: 490, endPoint y: 341, distance: 70.5
click at [490, 341] on div "[PERSON_NAME] Full Name [PERSON_NAME] Company keystone pinnacle llc Title Manag…" at bounding box center [489, 321] width 691 height 220
drag, startPoint x: 489, startPoint y: 341, endPoint x: 429, endPoint y: 335, distance: 60.5
click at [429, 338] on div "Phone (Mobile) [PHONE_NUMBER]" at bounding box center [320, 349] width 337 height 22
click at [939, 161] on main "Back to borrower requests Loan Details [STREET_ADDRESS] • Homestreet Bank Reque…" at bounding box center [493, 239] width 895 height 478
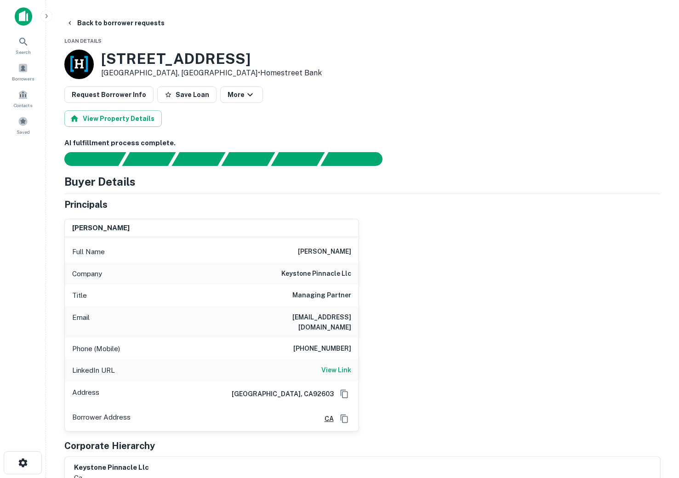
click at [328, 244] on div "Full Name [PERSON_NAME]" at bounding box center [212, 252] width 294 height 22
drag, startPoint x: 307, startPoint y: 255, endPoint x: 356, endPoint y: 258, distance: 48.3
click at [356, 258] on div "Full Name [PERSON_NAME]" at bounding box center [212, 252] width 294 height 22
copy h6 "[PERSON_NAME]"
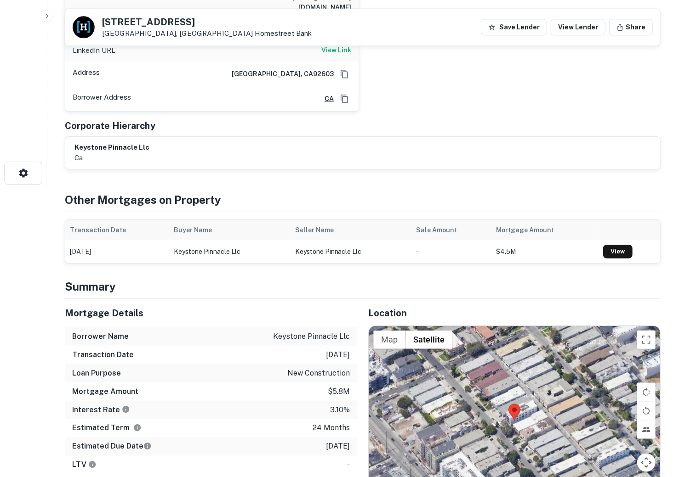
scroll to position [290, 0]
click at [300, 382] on div "Mortgage Amount $5.8m" at bounding box center [210, 391] width 293 height 18
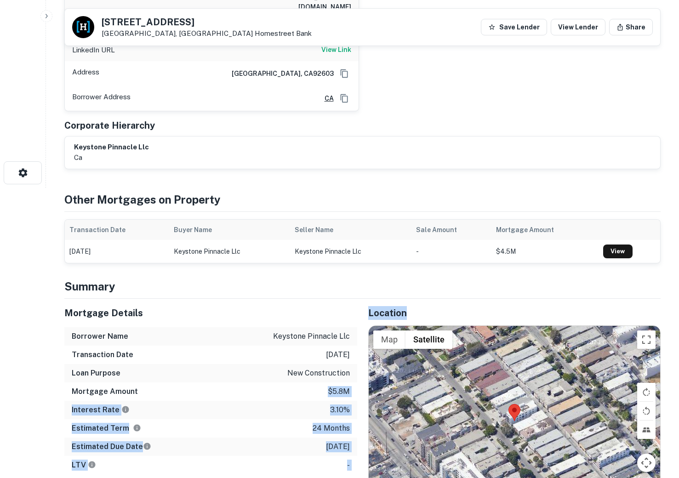
drag, startPoint x: 318, startPoint y: 376, endPoint x: 359, endPoint y: 378, distance: 40.9
click at [359, 378] on div "Mortgage Details Borrower Name keystone pinnacle llc Transaction Date [DATE] Lo…" at bounding box center [356, 447] width 607 height 296
click at [337, 386] on p "$5.8m" at bounding box center [339, 391] width 22 height 11
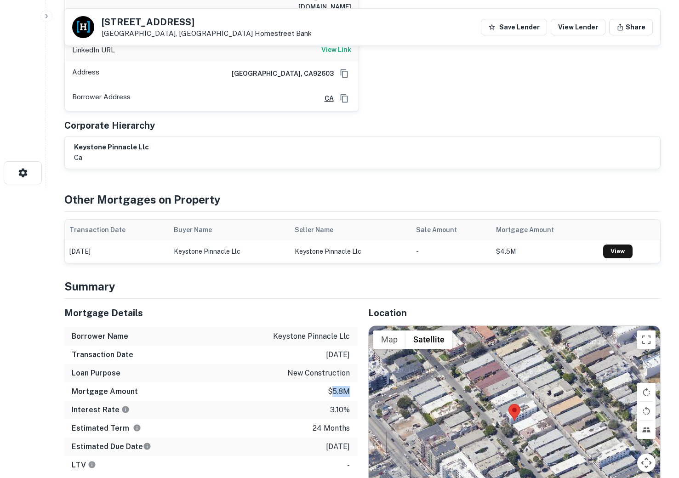
click at [337, 386] on p "$5.8m" at bounding box center [339, 391] width 22 height 11
click at [347, 386] on p "$5.8m" at bounding box center [339, 391] width 22 height 11
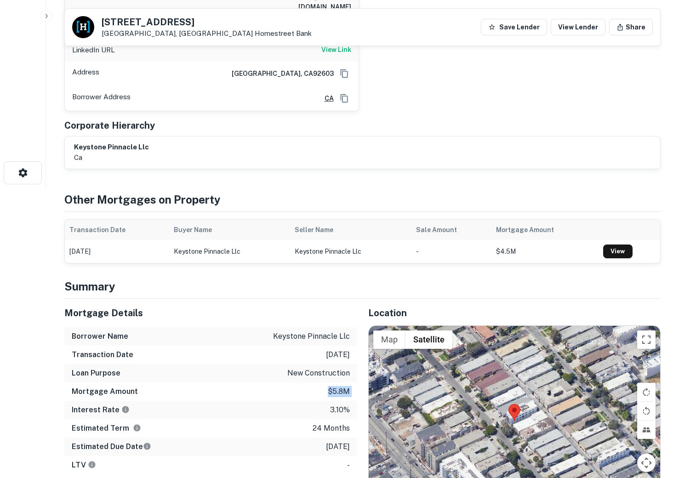
click at [342, 386] on p "$5.8m" at bounding box center [339, 391] width 22 height 11
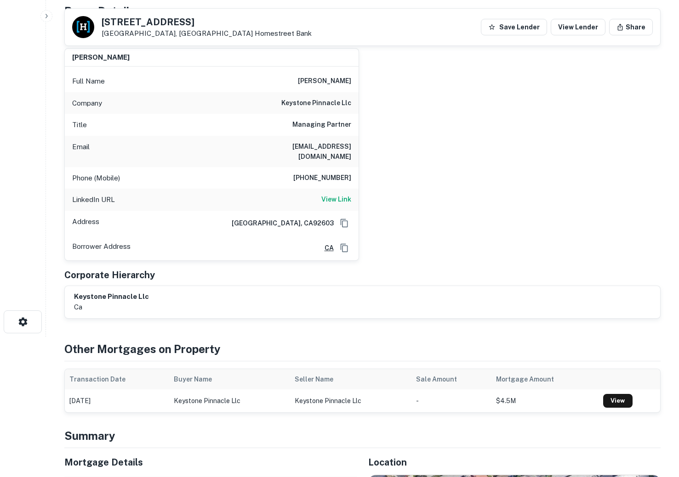
scroll to position [0, 0]
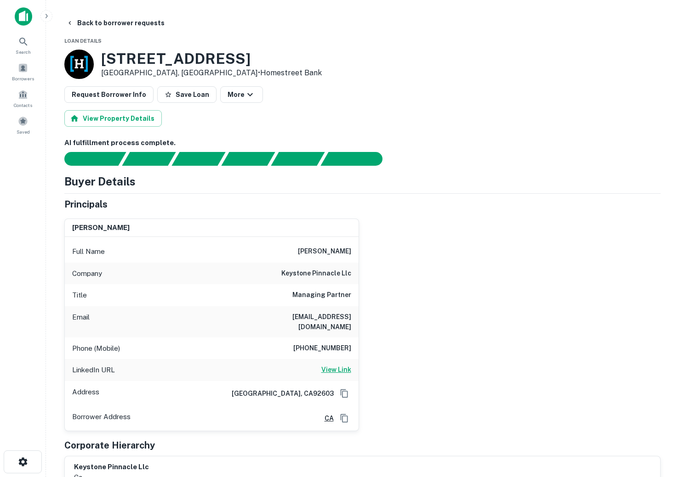
click at [339, 365] on h6 "View Link" at bounding box center [336, 370] width 30 height 10
click at [83, 21] on button "Back to borrower requests" at bounding box center [115, 23] width 106 height 17
